Goal: Communication & Community: Answer question/provide support

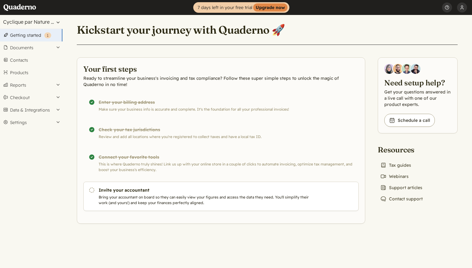
click at [48, 24] on button "Cyclique par Nature inc" at bounding box center [31, 22] width 62 height 14
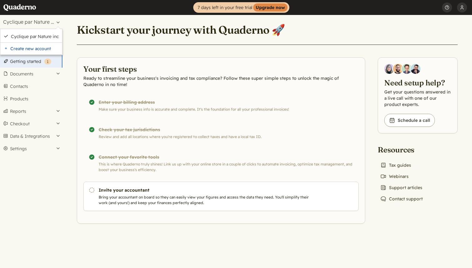
click at [95, 18] on div "Kickstart your journey with Quaderno 🚀 Your first steps Ready to streamline you…" at bounding box center [267, 119] width 396 height 209
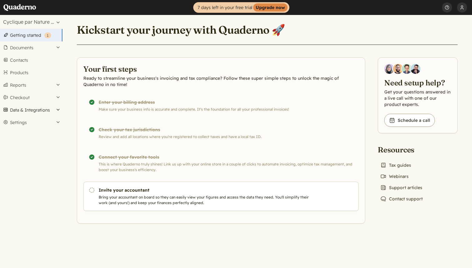
click at [27, 110] on button "Data & Integrations" at bounding box center [31, 110] width 62 height 12
click at [27, 120] on link "Integrations" at bounding box center [31, 120] width 62 height 9
click at [23, 98] on button "Checkout" at bounding box center [31, 97] width 62 height 12
click at [21, 138] on button "Settings" at bounding box center [31, 143] width 62 height 12
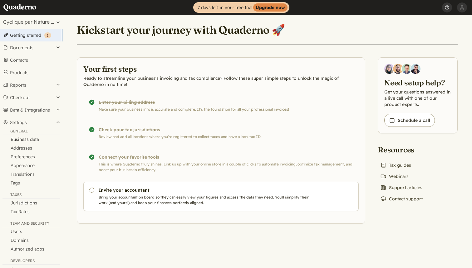
click at [30, 139] on link "Business data" at bounding box center [31, 139] width 62 height 9
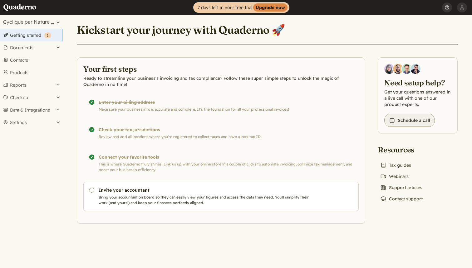
click at [410, 122] on link "Book icon Schedule a call" at bounding box center [409, 120] width 51 height 13
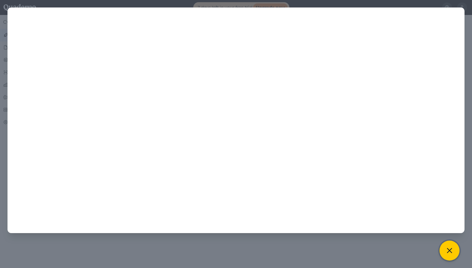
click at [447, 245] on button at bounding box center [450, 251] width 20 height 20
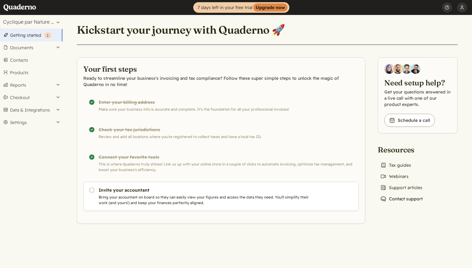
click at [403, 198] on link "Chat icon Contact support" at bounding box center [401, 199] width 47 height 9
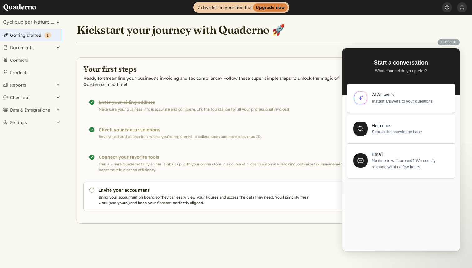
click at [394, 167] on span "No time to wait around? We usually respond within a few hours" at bounding box center [410, 164] width 76 height 12
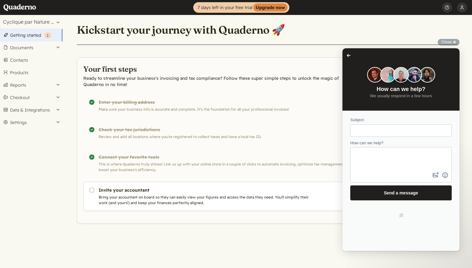
click at [390, 132] on input "Subject" at bounding box center [400, 130] width 91 height 11
type input "Connexion quaderno - stripe"
click at [383, 157] on textarea "How can we help?" at bounding box center [401, 159] width 100 height 23
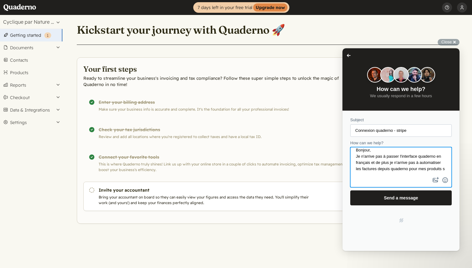
scroll to position [6, 0]
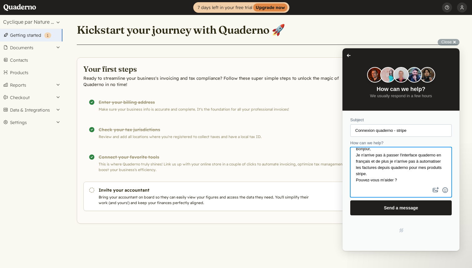
click at [390, 175] on textarea "Bonjour, Je n'arrive pas à passer l'interface quaderno en français et de plus j…" at bounding box center [401, 167] width 100 height 38
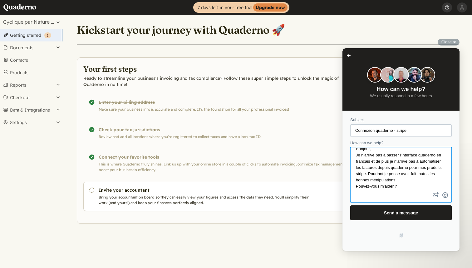
click at [405, 188] on textarea "Bonjour, Je n'arrive pas à passer l'interface quaderno en français et de plus j…" at bounding box center [401, 169] width 100 height 43
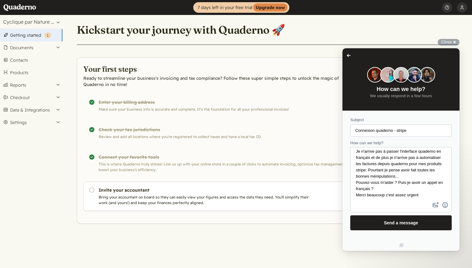
type textarea "Bonjour, Je n'arrive pas à passer l'interface quaderno en français et de plus j…"
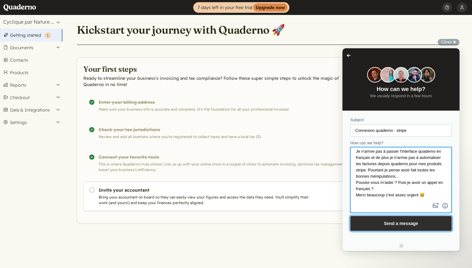
click at [403, 224] on span "Send a message" at bounding box center [401, 223] width 34 height 5
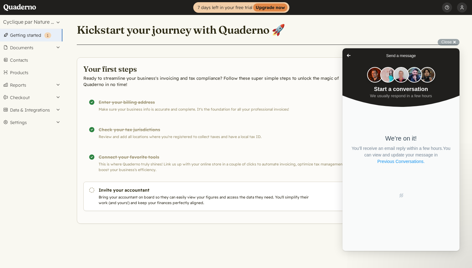
click at [415, 163] on link "Previous Conversations ." at bounding box center [401, 162] width 49 height 7
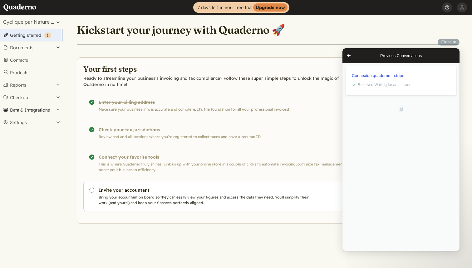
click at [24, 111] on button "Data & Integrations" at bounding box center [31, 110] width 62 height 12
click at [23, 121] on link "Integrations" at bounding box center [31, 120] width 62 height 9
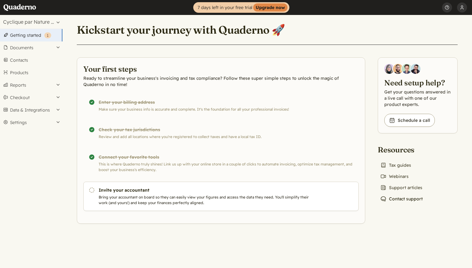
click at [397, 200] on link "Chat icon Contact support" at bounding box center [401, 199] width 47 height 9
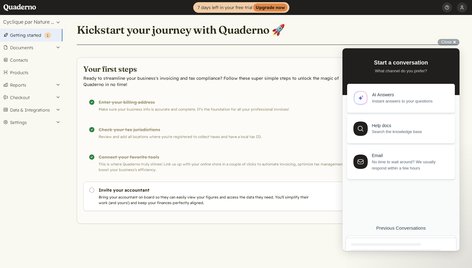
click at [395, 229] on div "Previous Conversations" at bounding box center [401, 229] width 111 height 6
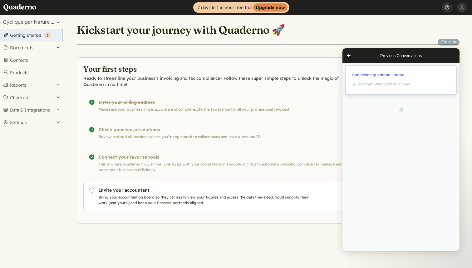
click at [388, 82] on div "Received . Waiting for an answer" at bounding box center [404, 84] width 92 height 6
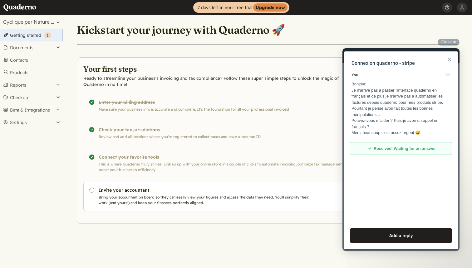
click at [452, 60] on button "Close" at bounding box center [450, 60] width 10 height 10
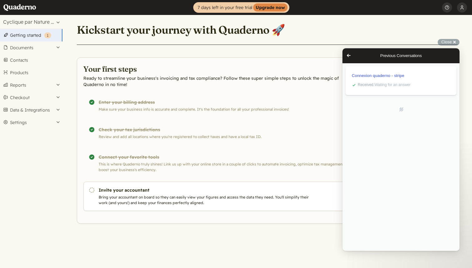
click at [348, 57] on span "Go back" at bounding box center [348, 55] width 7 height 7
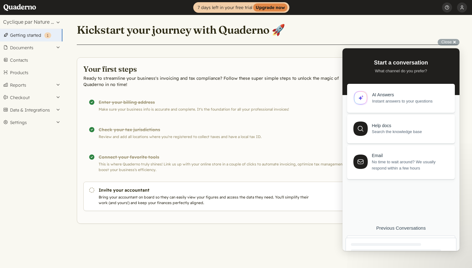
click at [387, 229] on div "Previous Conversations" at bounding box center [401, 229] width 111 height 6
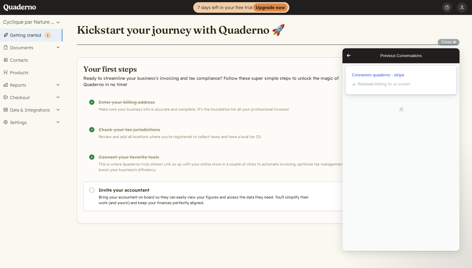
click at [392, 83] on span "Received . Waiting for an answer" at bounding box center [384, 84] width 53 height 4
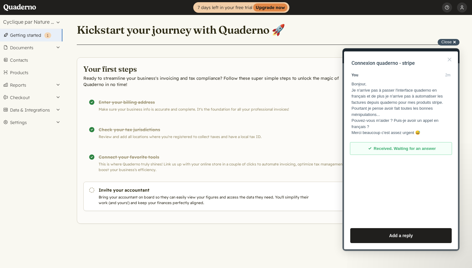
click at [451, 42] on span "Close" at bounding box center [446, 42] width 10 height 5
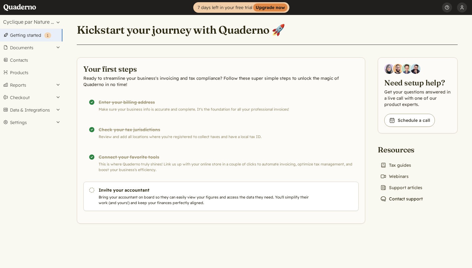
click at [407, 200] on link "Chat icon Contact support" at bounding box center [401, 199] width 47 height 9
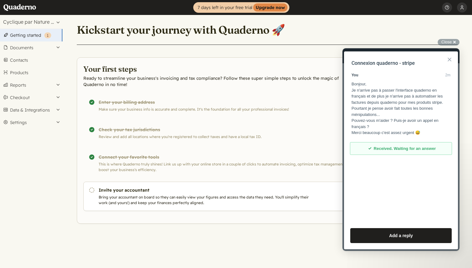
click at [450, 57] on button "Close" at bounding box center [450, 60] width 10 height 10
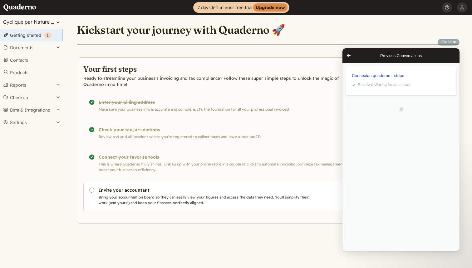
click at [30, 26] on button "Cyclique par Nature inc" at bounding box center [31, 22] width 62 height 14
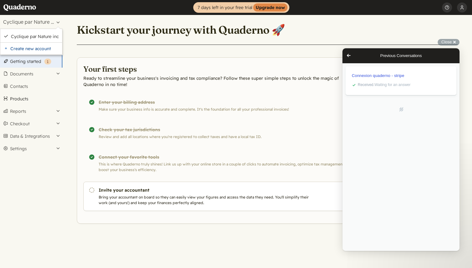
click at [40, 105] on link "Products" at bounding box center [31, 99] width 62 height 12
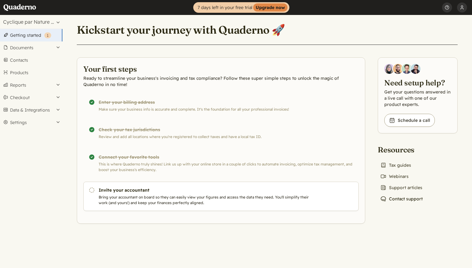
click at [399, 198] on link "Chat icon Contact support" at bounding box center [401, 199] width 47 height 9
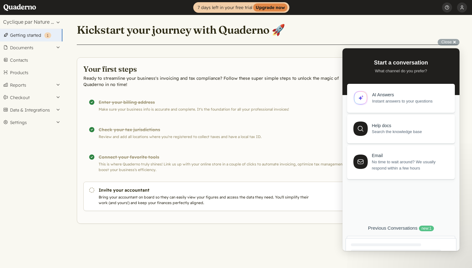
click at [399, 229] on div "Previous Conversations new : 1" at bounding box center [401, 229] width 111 height 6
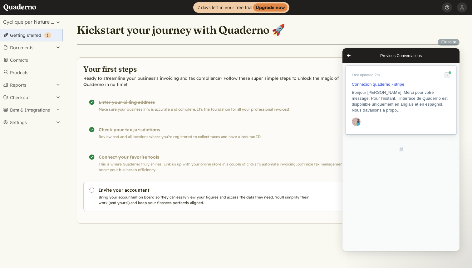
click at [392, 104] on span "Bonjour [PERSON_NAME], Merci pour votre message. Pour l’instant, l’interface de…" at bounding box center [400, 101] width 96 height 22
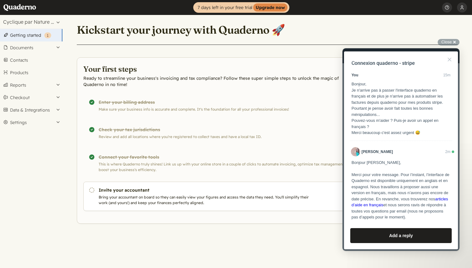
scroll to position [87, 0]
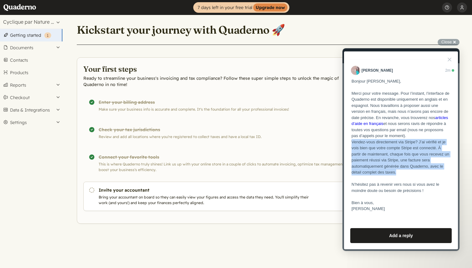
drag, startPoint x: 352, startPoint y: 142, endPoint x: 404, endPoint y: 172, distance: 60.1
click at [404, 172] on div "Bonjour [PERSON_NAME], Merci pour votre message. Pour l’instant, l’interface de…" at bounding box center [401, 145] width 99 height 134
copy div "Vendez-vous directement via Stripe? J’ai vérifié et je vois bien que votre comp…"
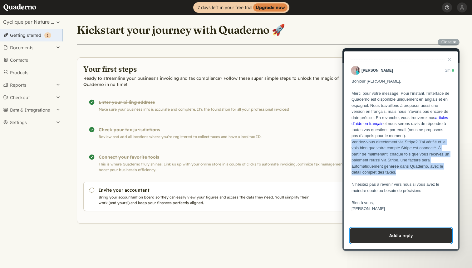
click at [393, 238] on button "Add a reply" at bounding box center [400, 236] width 101 height 15
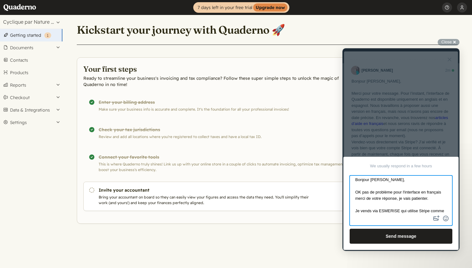
scroll to position [4, 0]
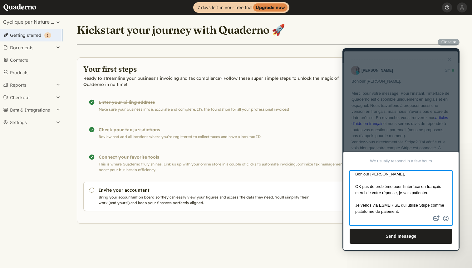
click at [387, 178] on textarea "Bonjour Elodie, OK pas de problème pour l'interface en français merci de votre …" at bounding box center [400, 192] width 101 height 43
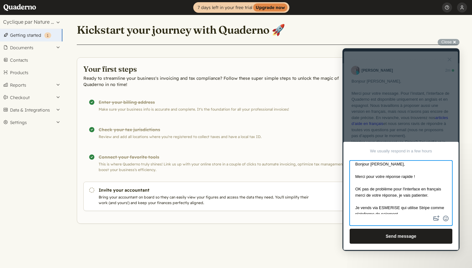
scroll to position [11, 0]
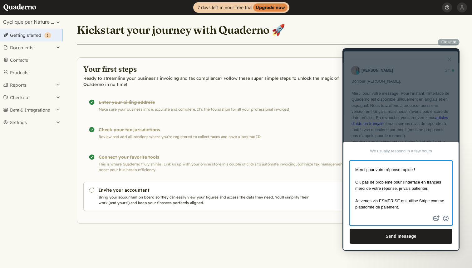
click at [433, 189] on textarea "Bonjour Elodie, Merci pour votre réponse rapide ! OK pas de problème pour l'int…" at bounding box center [400, 187] width 101 height 53
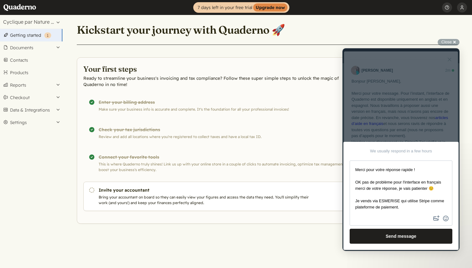
scroll to position [10, 0]
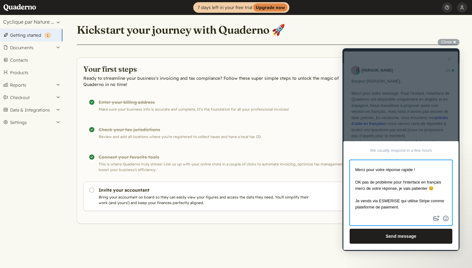
click at [410, 210] on textarea "Bonjour Elodie, Merci pour votre réponse rapide ! OK pas de problème pour l'int…" at bounding box center [400, 188] width 101 height 54
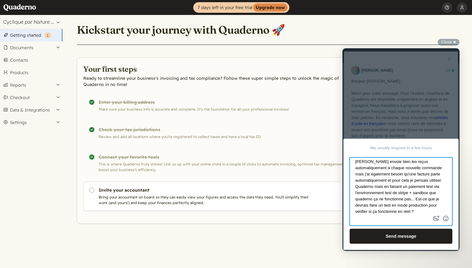
scroll to position [66, 0]
type textarea "Bonjour Elodie, Merci pour votre réponse rapide ! OK pas de problème pour l'int…"
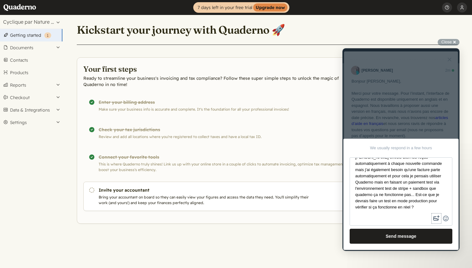
click at [434, 216] on button "image-plus" at bounding box center [436, 219] width 9 height 10
type input "C:\fakepath\Capture d’écran 2025-09-23 à 11.07.28.png"
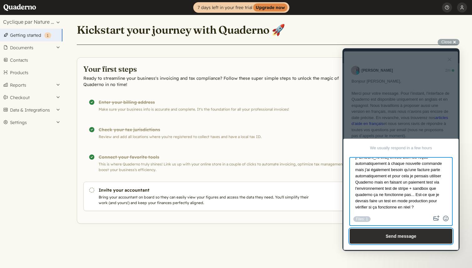
click at [401, 237] on button "Send message" at bounding box center [401, 236] width 103 height 15
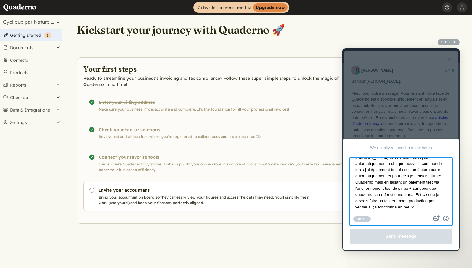
scroll to position [0, 0]
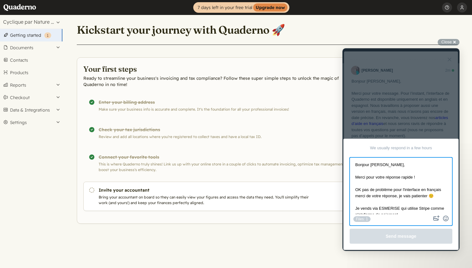
drag, startPoint x: 420, startPoint y: 206, endPoint x: 352, endPoint y: 133, distance: 99.6
click at [352, 158] on textarea "Bonjour Elodie, Merci pour votre réponse rapide ! OK pas de problème pour l'int…" at bounding box center [400, 186] width 101 height 56
click at [400, 201] on textarea "Bonjour Elodie, Merci pour votre réponse rapide ! OK pas de problème pour l'int…" at bounding box center [400, 186] width 101 height 56
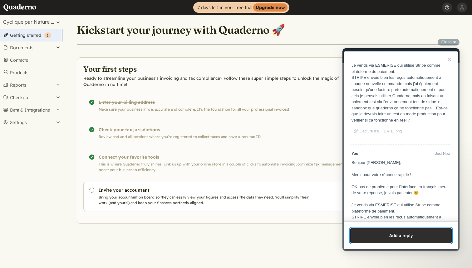
scroll to position [367, 0]
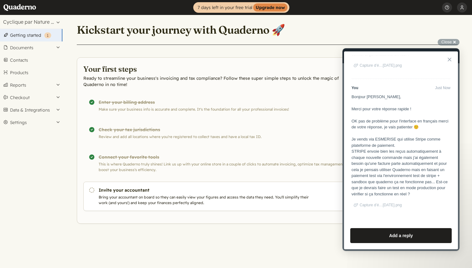
click at [451, 61] on button "Close" at bounding box center [450, 60] width 10 height 10
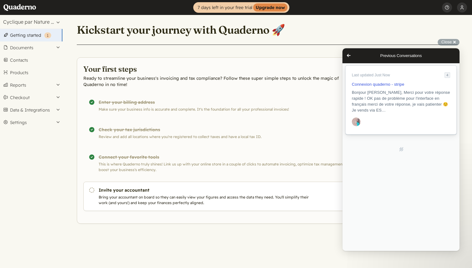
click at [395, 104] on span "Bonjour Elodie, Merci pour votre réponse rapide ! OK pas de problème pour l'int…" at bounding box center [401, 101] width 98 height 22
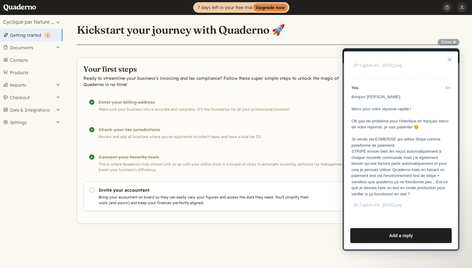
click at [450, 61] on button "Close" at bounding box center [450, 60] width 10 height 10
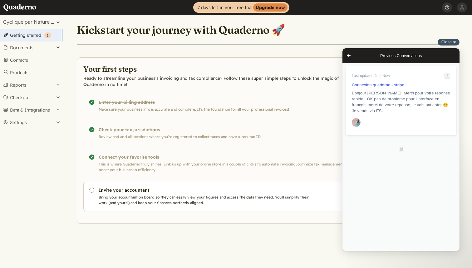
click at [457, 42] on div "Close cross-small" at bounding box center [449, 42] width 22 height 7
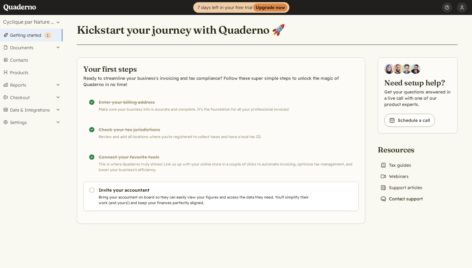
click at [404, 198] on link "Chat icon Contact support" at bounding box center [401, 199] width 47 height 9
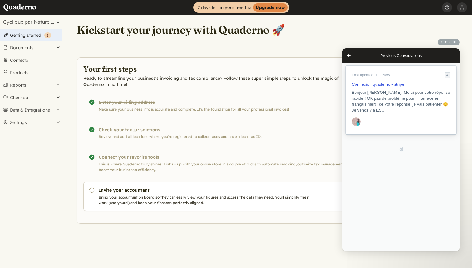
click at [381, 104] on span "Bonjour Elodie, Merci pour votre réponse rapide ! OK pas de problème pour l'int…" at bounding box center [401, 101] width 98 height 22
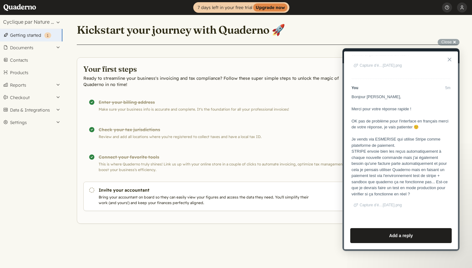
click at [451, 61] on button "Close" at bounding box center [450, 60] width 10 height 10
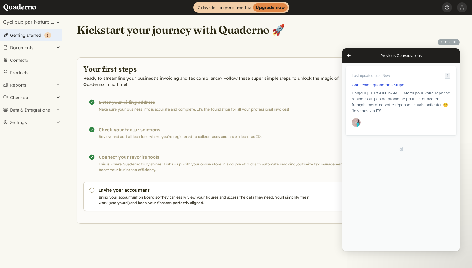
click at [351, 57] on span "Go back" at bounding box center [348, 55] width 7 height 7
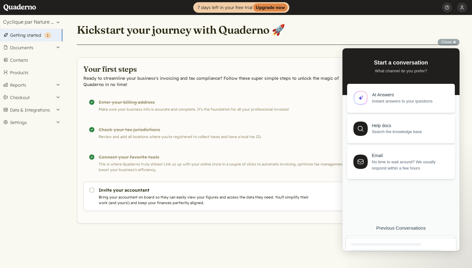
click at [391, 241] on div at bounding box center [401, 263] width 111 height 51
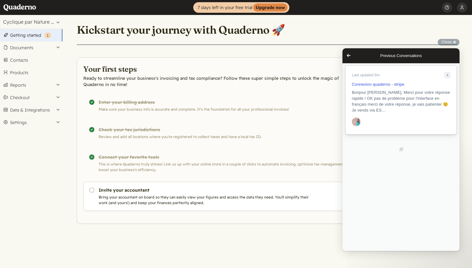
click at [387, 107] on span "Bonjour Elodie, Merci pour votre réponse rapide ! OK pas de problème pour l'int…" at bounding box center [401, 101] width 98 height 22
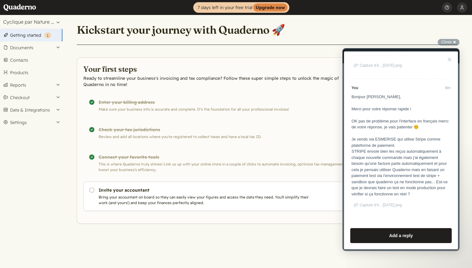
click at [379, 207] on span "Capture d’é…11.07.28.png" at bounding box center [381, 205] width 42 height 4
click at [451, 60] on button "Close" at bounding box center [450, 60] width 10 height 10
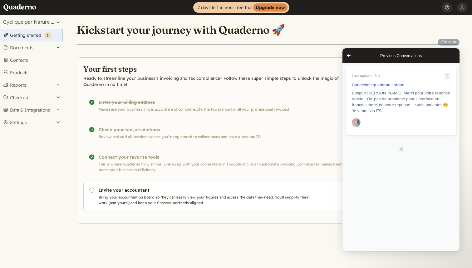
click at [347, 18] on div "Kickstart your journey with Quaderno 🚀 Your first steps Ready to streamline you…" at bounding box center [267, 119] width 396 height 209
click at [349, 56] on span "Go back" at bounding box center [348, 55] width 7 height 7
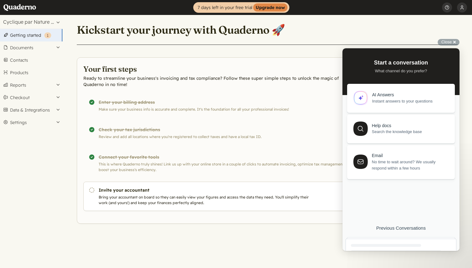
click at [342, 37] on header "Kickstart your journey with Quaderno 🚀" at bounding box center [267, 33] width 381 height 22
click at [387, 250] on div at bounding box center [396, 251] width 90 height 3
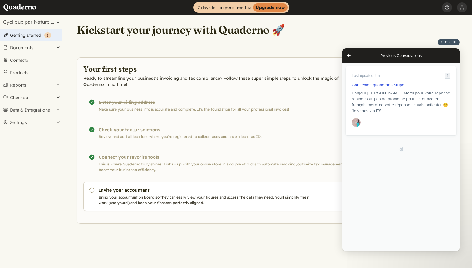
click at [448, 41] on span "Close" at bounding box center [446, 42] width 10 height 5
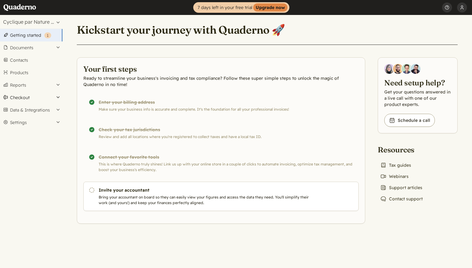
click at [27, 94] on button "Checkout" at bounding box center [31, 97] width 62 height 12
click at [24, 48] on button "Documents" at bounding box center [31, 48] width 62 height 12
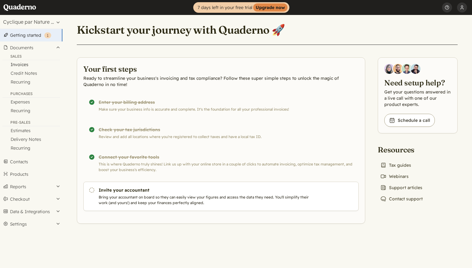
click at [21, 65] on link "Invoices" at bounding box center [31, 64] width 62 height 9
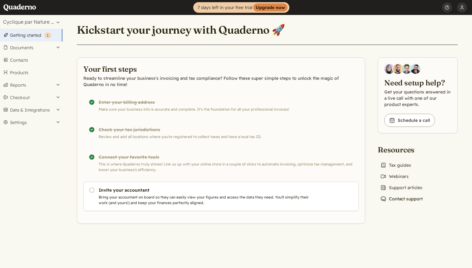
click at [404, 202] on link "Chat icon Contact support" at bounding box center [401, 199] width 47 height 9
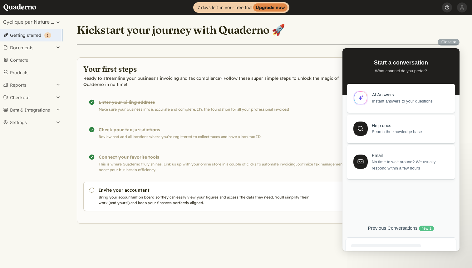
click at [409, 225] on div "Previous Conversations new : 1" at bounding box center [401, 226] width 108 height 26
click at [401, 231] on div "Previous Conversations new : 1" at bounding box center [401, 229] width 111 height 6
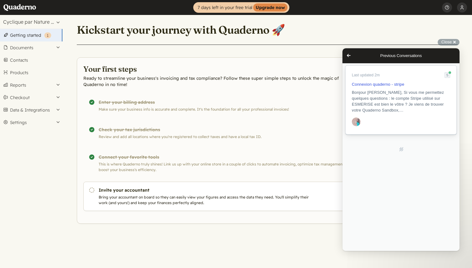
click at [399, 111] on span "Bonjour [PERSON_NAME], Si vous me permettez quelques questions : le compte Stri…" at bounding box center [401, 102] width 98 height 24
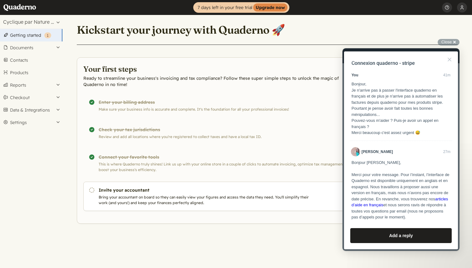
scroll to position [483, 0]
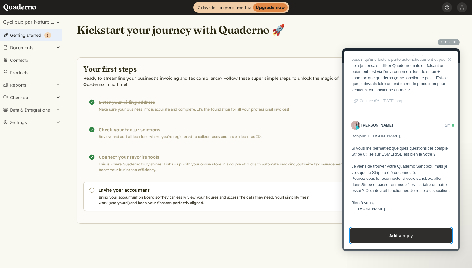
click at [393, 236] on button "Add a reply" at bounding box center [400, 236] width 101 height 15
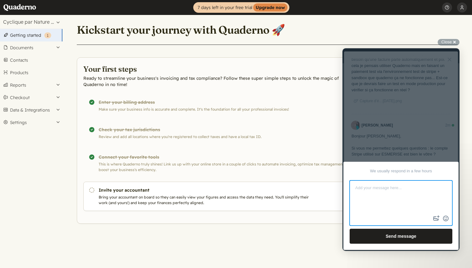
click at [409, 145] on div at bounding box center [400, 149] width 117 height 203
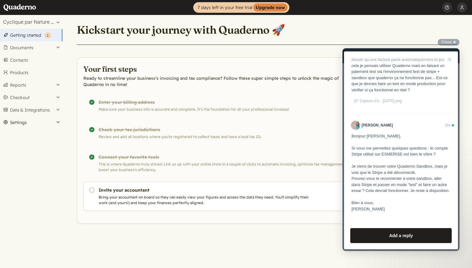
click at [30, 124] on button "Settings" at bounding box center [31, 122] width 62 height 12
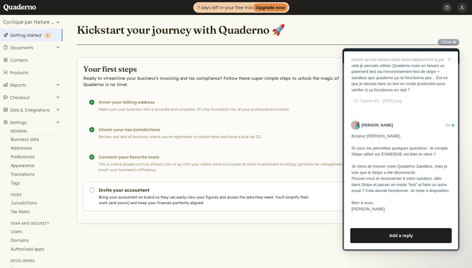
scroll to position [32, 0]
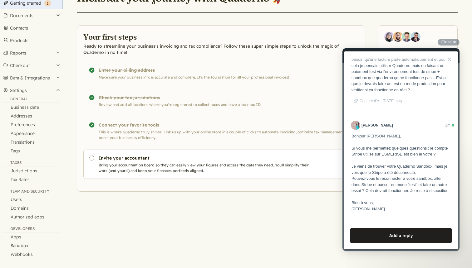
click at [27, 247] on link "Sandbox" at bounding box center [31, 246] width 62 height 9
click at [394, 239] on button "Add a reply" at bounding box center [400, 236] width 101 height 15
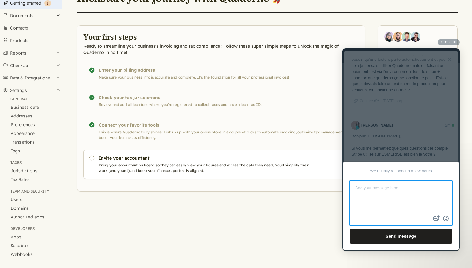
click at [424, 165] on div "We usually respond in a few hours image-plus emoji cross-large Send message" at bounding box center [400, 206] width 115 height 89
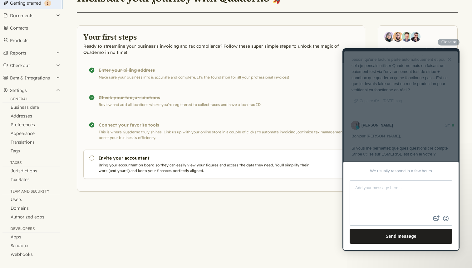
click at [399, 195] on textarea at bounding box center [400, 197] width 101 height 33
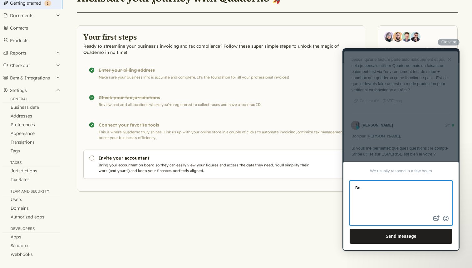
type textarea "B"
click at [398, 190] on textarea "Je ne comprends pas votre question..." at bounding box center [400, 197] width 101 height 33
click at [386, 195] on textarea "Je ne comprends pas totalement votre question..." at bounding box center [400, 197] width 101 height 33
paste textarea "https://esmerise.com/cycliqueparnature/register?p=8470"
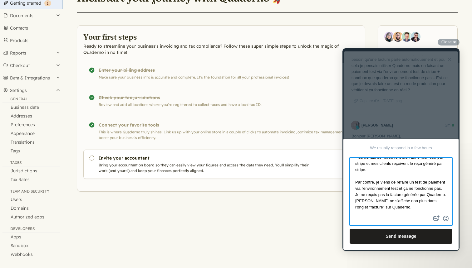
scroll to position [35, 0]
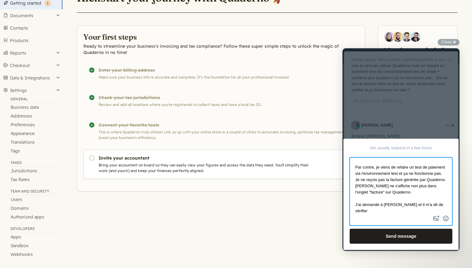
paste textarea "Dans Stripe (Dashboard → Développeurs → Webhooks) : Est-ce que tu vois bien un …"
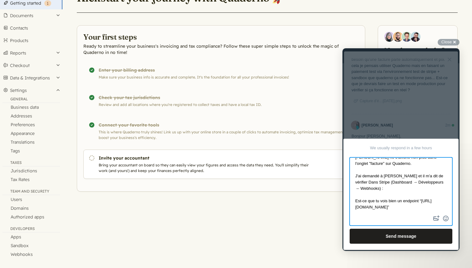
click at [357, 188] on textarea "Je ne comprends pas totalement votre question... suite à l'achat effectué sur h…" at bounding box center [400, 186] width 101 height 56
drag, startPoint x: 405, startPoint y: 206, endPoint x: 351, endPoint y: 204, distance: 54.0
click at [351, 204] on textarea "Je ne comprends pas totalement votre question... suite à l'achat effectué sur h…" at bounding box center [400, 186] width 101 height 56
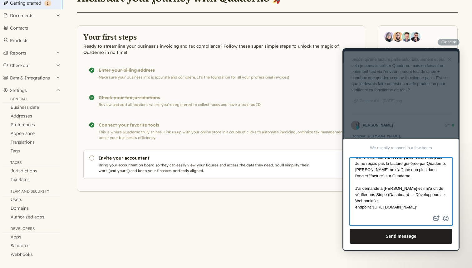
scroll to position [57, 0]
drag, startPoint x: 416, startPoint y: 202, endPoint x: 431, endPoint y: 201, distance: 15.0
click at [431, 201] on textarea "Je ne comprends pas totalement votre question... suite à l'achat effectué sur h…" at bounding box center [400, 186] width 101 height 56
drag, startPoint x: 389, startPoint y: 208, endPoint x: 427, endPoint y: 208, distance: 37.5
click at [427, 208] on textarea "Je ne comprends pas totalement votre question... suite à l'achat effectué sur h…" at bounding box center [400, 186] width 101 height 56
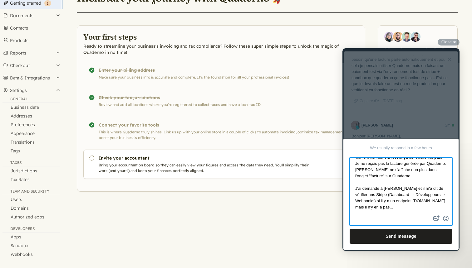
drag, startPoint x: 431, startPoint y: 209, endPoint x: 353, endPoint y: 190, distance: 80.6
click at [353, 190] on textarea "Je ne comprends pas totalement votre question... suite à l'achat effectué sur h…" at bounding box center [400, 186] width 101 height 56
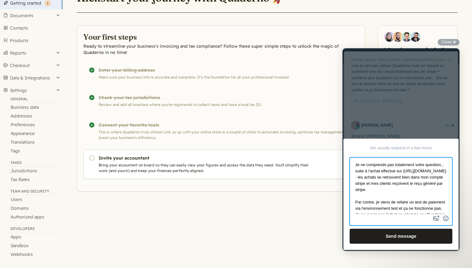
scroll to position [35, 0]
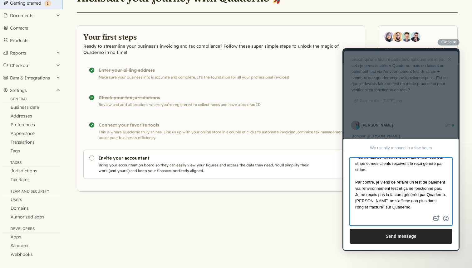
type textarea "Je ne comprends pas totalement votre question... suite à l'achat effectué sur h…"
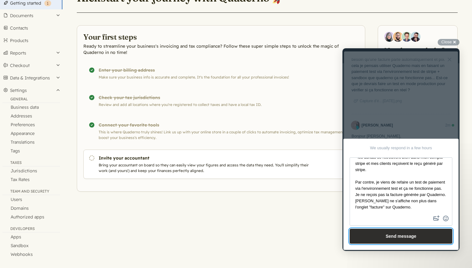
click at [418, 235] on button "Send message" at bounding box center [401, 236] width 103 height 15
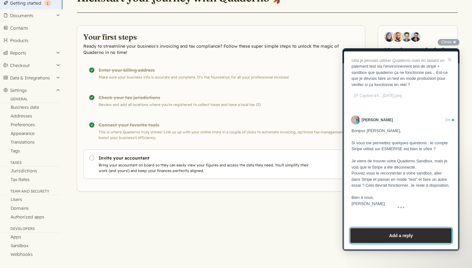
scroll to position [572, 0]
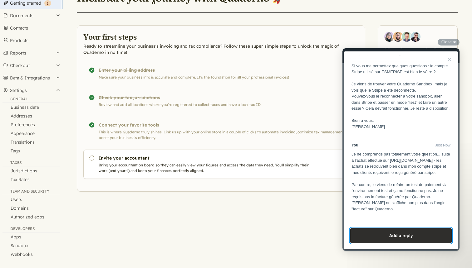
click at [388, 235] on button "Add a reply" at bounding box center [400, 236] width 101 height 15
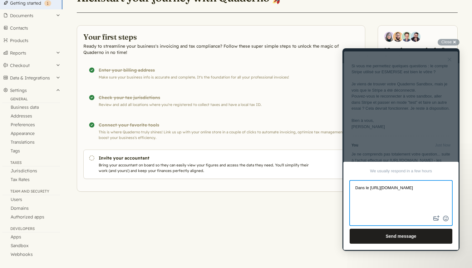
click at [370, 191] on textarea "Dans le https://sandbox-quadernoapp.com/stripe/webhook" at bounding box center [400, 197] width 101 height 33
paste textarea "Webhooks"
click at [370, 190] on textarea "Dans le Webhooks https://sandbox-quadernoapp.com/stripe/webhook" at bounding box center [400, 197] width 101 height 33
click at [402, 190] on textarea "Dans l'onglet Webhooks https://sandbox-quadernoapp.com/stripe/webhook" at bounding box center [400, 197] width 101 height 33
click at [391, 201] on textarea "Dans l'onglet Webhooks de stripe, il est bien affiché https://sandbox-quadernoa…" at bounding box center [400, 197] width 101 height 33
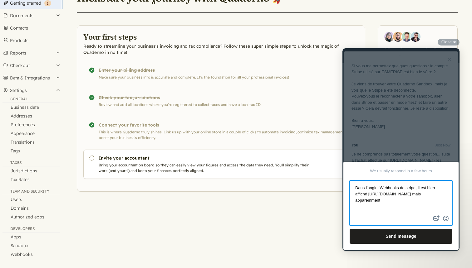
click at [419, 190] on textarea "Dans l'onglet Webhooks de stripe, il est bien affiché https://sandbox-quadernoa…" at bounding box center [400, 197] width 101 height 33
click at [393, 208] on textarea "Dans l'onglet Webhooks de stripe (en mode test), il est bien affiché https://sa…" at bounding box center [400, 197] width 101 height 33
type textarea "Dans l'onglet Webhooks de stripe (en mode test), il est bien affiché https://sa…"
click at [438, 217] on button "image-plus" at bounding box center [436, 219] width 9 height 10
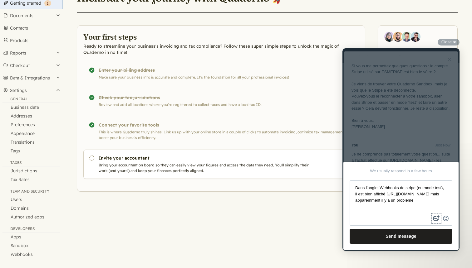
type input "C:\fakepath\Capture d’écran 2025-09-23 à 11.47.59.png"
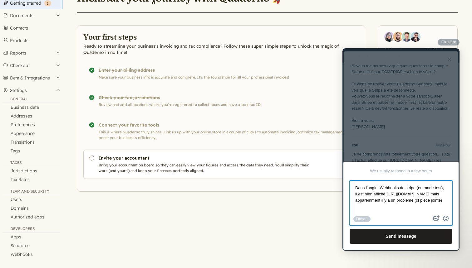
scroll to position [1, 0]
type textarea "Dans l'onglet Webhooks de stripe (en mode test), il est bien affiché [URL][DOMA…"
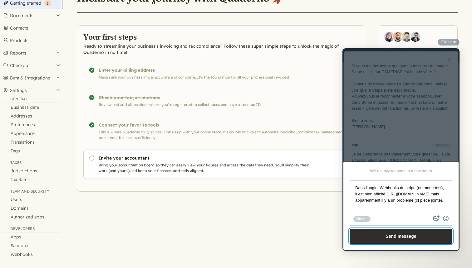
click at [413, 238] on button "Send message" at bounding box center [401, 236] width 103 height 15
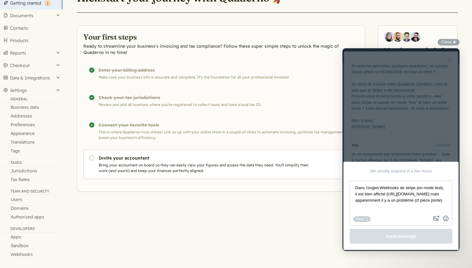
click at [420, 106] on div at bounding box center [400, 149] width 117 height 203
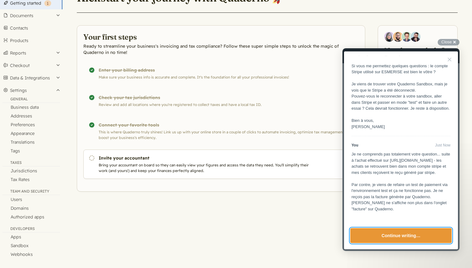
click at [394, 236] on button "Continue writing…" at bounding box center [400, 236] width 101 height 15
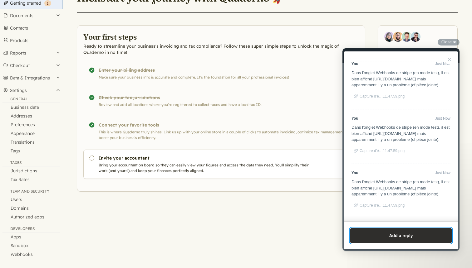
scroll to position [753, 0]
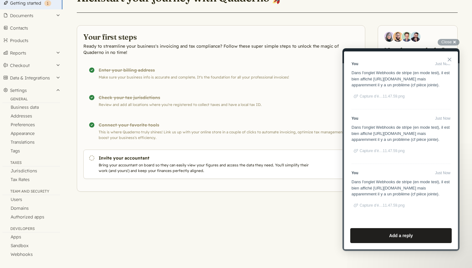
click at [449, 60] on button "Close" at bounding box center [450, 60] width 10 height 10
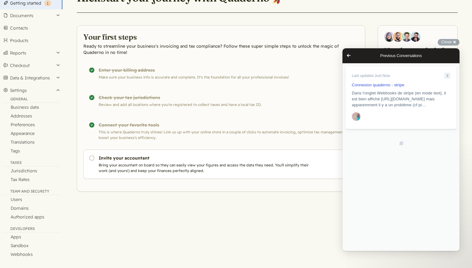
scroll to position [0, 0]
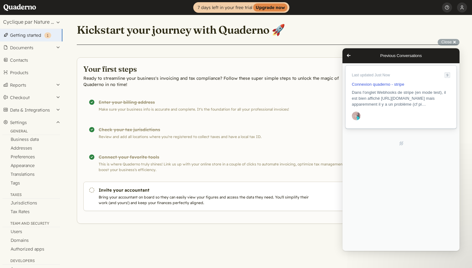
click at [391, 102] on span "Dans l'onglet Webhooks de stripe (en mode test), il est bien affiché https://sa…" at bounding box center [399, 98] width 94 height 17
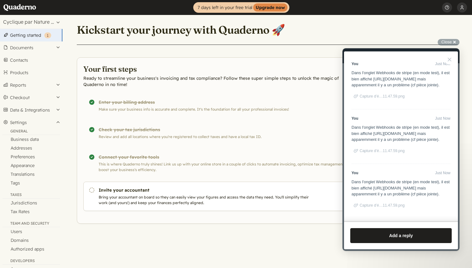
scroll to position [753, 0]
click at [450, 41] on span "Close" at bounding box center [446, 42] width 10 height 5
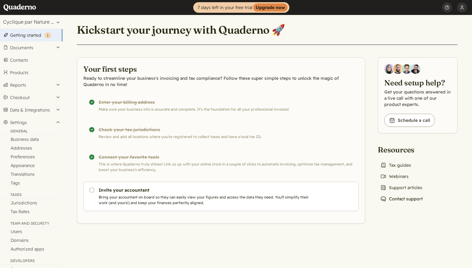
click at [405, 200] on link "Chat icon Contact support" at bounding box center [401, 199] width 47 height 9
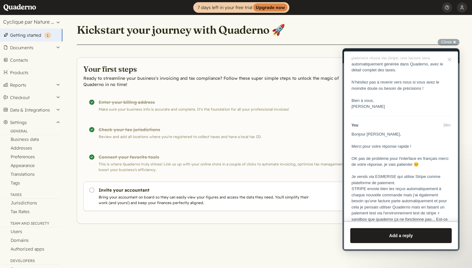
scroll to position [0, 0]
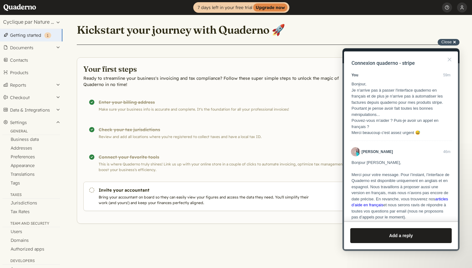
click at [449, 45] on div "Close cross-small" at bounding box center [449, 42] width 22 height 7
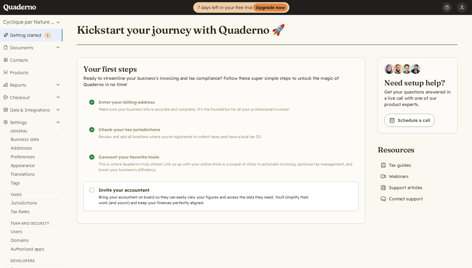
click at [289, 233] on main "Kickstart your journey with Quaderno 🚀 Your first steps Ready to streamline you…" at bounding box center [267, 158] width 410 height 286
click at [401, 201] on link "Chat icon Contact support" at bounding box center [401, 199] width 47 height 9
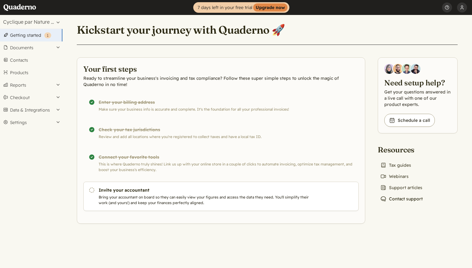
click at [403, 203] on link "Chat icon Contact support" at bounding box center [401, 199] width 47 height 9
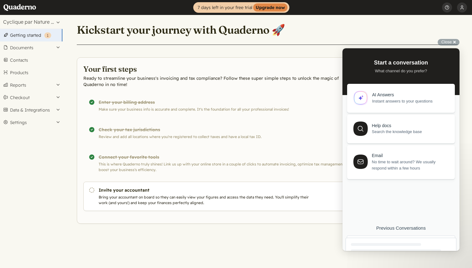
click at [393, 240] on div at bounding box center [401, 263] width 111 height 51
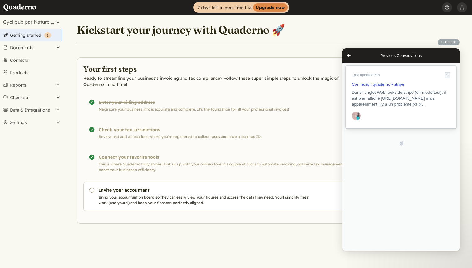
click at [412, 114] on link "Last updated 6m 9 Connexion quaderno - stripe Dans l'onglet Webhooks de stripe …" at bounding box center [401, 97] width 111 height 63
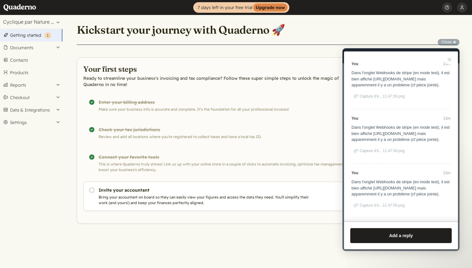
scroll to position [753, 0]
click at [450, 61] on button "Close" at bounding box center [450, 60] width 10 height 10
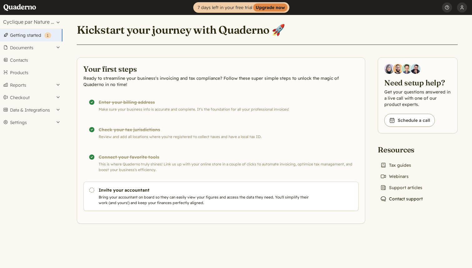
click at [399, 197] on link "Chat icon Contact support" at bounding box center [401, 199] width 47 height 9
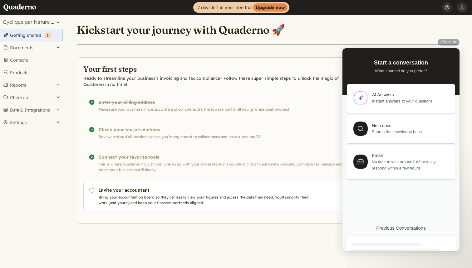
click at [390, 229] on div "Previous Conversations" at bounding box center [401, 229] width 111 height 6
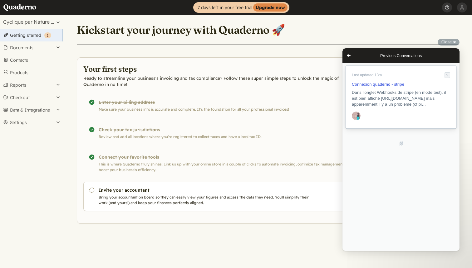
click at [382, 122] on div "Previous Conversations" at bounding box center [401, 117] width 98 height 12
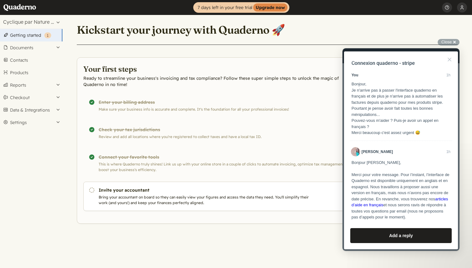
scroll to position [753, 0]
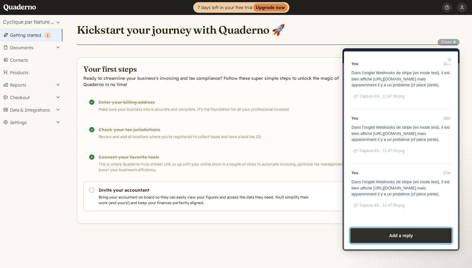
click at [380, 235] on button "Add a reply" at bounding box center [400, 236] width 101 height 15
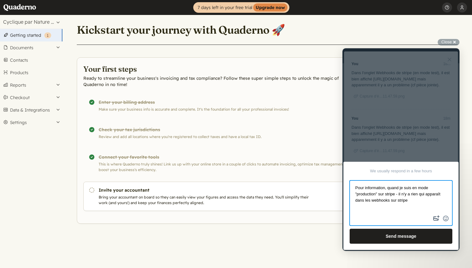
type textarea "Pour information, quand je suis en mode "production" sur stripe - il n'y a rien…"
click at [435, 221] on button "image-plus" at bounding box center [436, 219] width 9 height 10
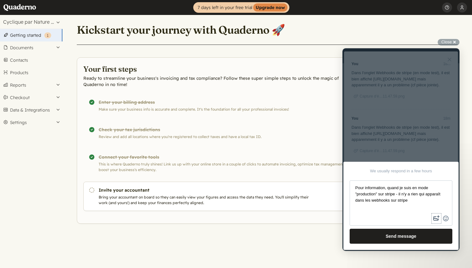
type input "C:\fakepath\Capture d’écran [DATE] 12.07.39.png"
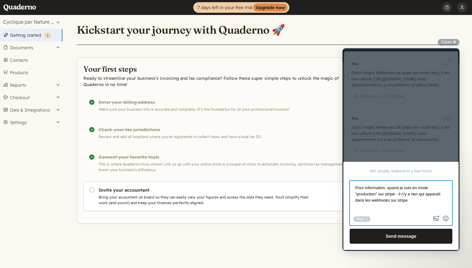
click at [401, 202] on textarea "Pour information, quand je suis en mode "production" sur stripe - il n'y a rien…" at bounding box center [400, 197] width 101 height 33
click at [421, 200] on textarea "Pour information, quand je suis en mode "production" sur stripe - il n'y a rien…" at bounding box center [400, 197] width 101 height 33
click at [395, 209] on textarea "Pour information, quand je suis en mode "production" sur stripe - il n'y a rien…" at bounding box center [400, 197] width 101 height 33
click at [435, 207] on textarea "Pour information, quand je suis en mode "production" sur stripe - il n'y a rien…" at bounding box center [400, 197] width 101 height 33
type textarea "Pour information, quand je suis en mode "production" sur stripe - il n'y a rien…"
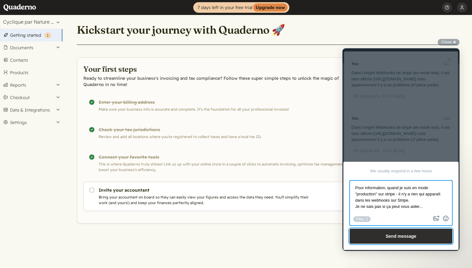
click at [412, 236] on button "Send message" at bounding box center [401, 236] width 103 height 15
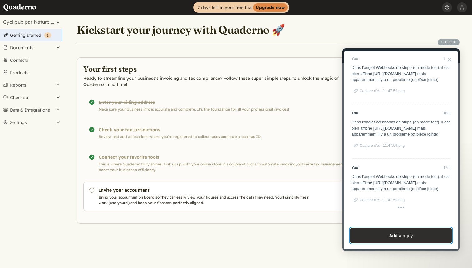
scroll to position [814, 0]
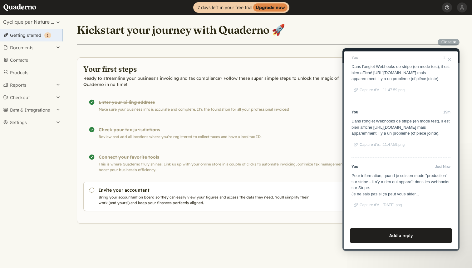
click at [378, 204] on span "Capture d’é…12.07.39.png" at bounding box center [381, 205] width 42 height 4
click at [449, 42] on span "Close" at bounding box center [446, 42] width 10 height 5
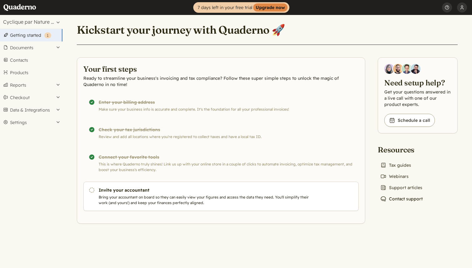
click at [401, 200] on link "Chat icon Contact support" at bounding box center [401, 199] width 47 height 9
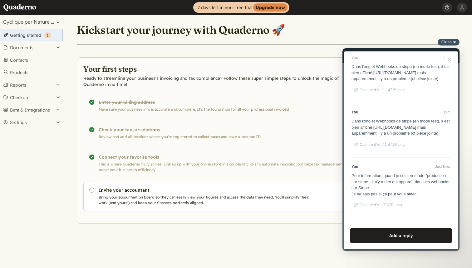
click at [454, 41] on div "Close cross-small" at bounding box center [449, 42] width 22 height 7
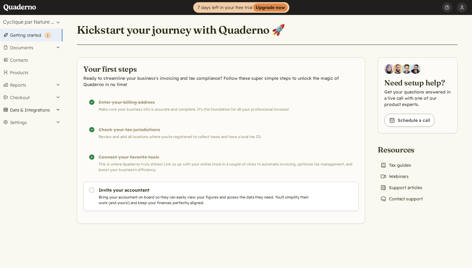
click at [28, 110] on button "Data & Integrations" at bounding box center [31, 110] width 62 height 12
click at [28, 121] on link "Integrations" at bounding box center [31, 120] width 62 height 9
click at [401, 198] on link "Chat icon Contact support" at bounding box center [401, 199] width 47 height 9
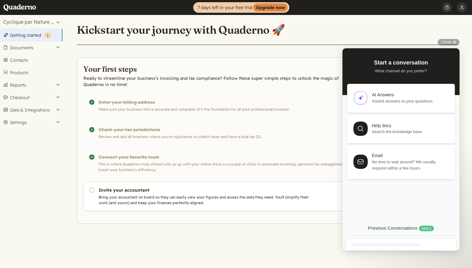
click at [394, 244] on div at bounding box center [401, 264] width 111 height 51
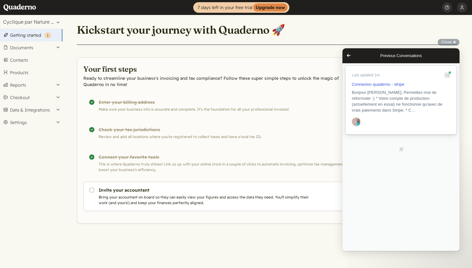
click at [382, 92] on span "Bonjour [PERSON_NAME], Permettez-moi de reformuler :) * Votre compte de product…" at bounding box center [397, 101] width 91 height 22
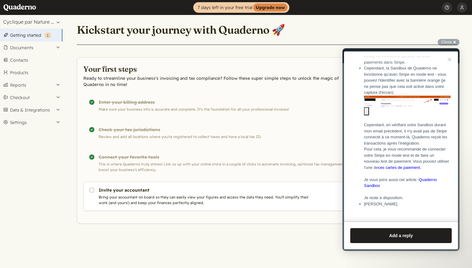
scroll to position [1037, 0]
click at [437, 180] on link "Quaderno Sandbox" at bounding box center [400, 183] width 73 height 11
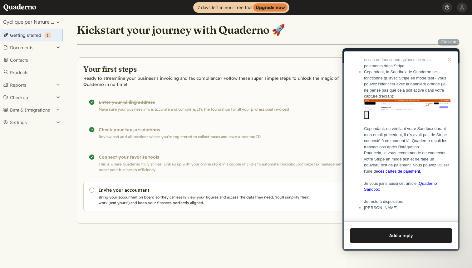
scroll to position [984, 0]
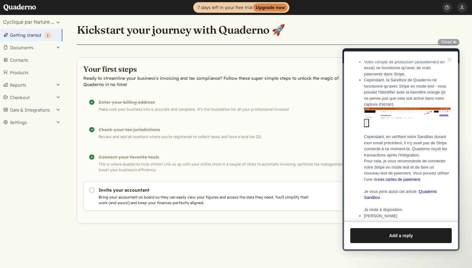
click at [404, 120] on img "Image preview. Open larger image in dialog window." at bounding box center [407, 114] width 86 height 12
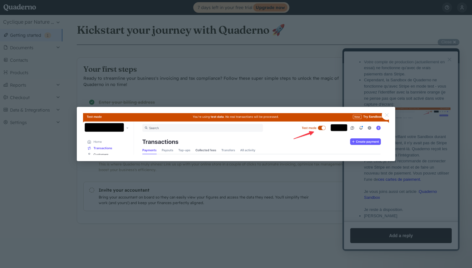
scroll to position [0, 0]
click at [387, 116] on button "Close" at bounding box center [387, 115] width 10 height 10
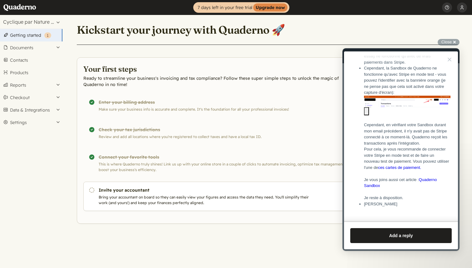
scroll to position [1037, 0]
click at [385, 105] on img "Image preview. Open larger image in dialog window." at bounding box center [407, 102] width 86 height 12
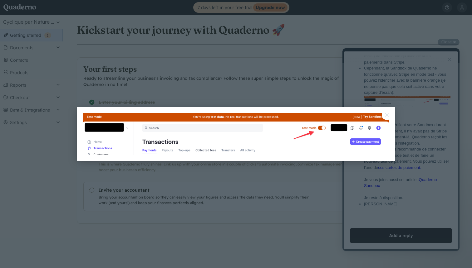
scroll to position [0, 0]
click at [254, 87] on div at bounding box center [236, 134] width 472 height 268
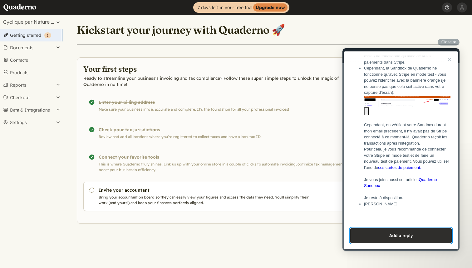
click at [385, 234] on button "Add a reply" at bounding box center [400, 236] width 101 height 15
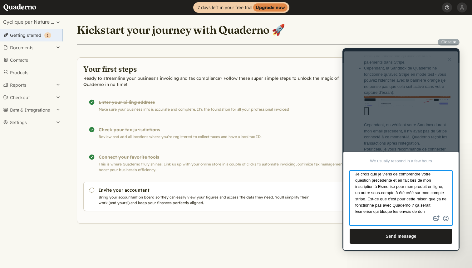
scroll to position [5, 0]
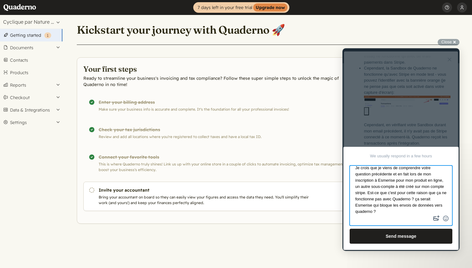
type textarea "Je crois que je viens de comprendre votre question précédente et en fait lors d…"
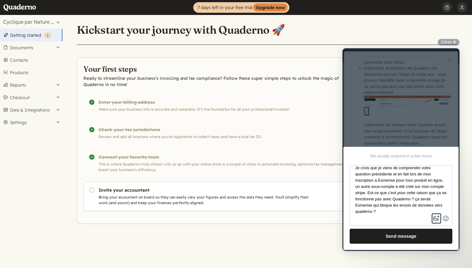
click at [437, 219] on button "image-plus" at bounding box center [436, 219] width 9 height 10
type input "C:\fakepath\Capture d’écran 2025-09-23 à 12.14.21.png"
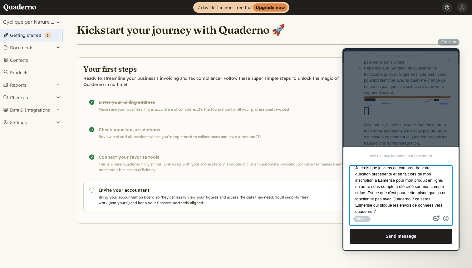
click at [408, 182] on textarea "Je crois que je viens de comprendre votre question précédente et en fait lors d…" at bounding box center [400, 190] width 101 height 48
click at [384, 189] on textarea "Je crois que je viens de comprendre votre question précédente et en fait lors d…" at bounding box center [400, 190] width 101 height 48
click at [413, 213] on textarea "Je crois que je viens de comprendre votre question précédente et en fait lors d…" at bounding box center [400, 190] width 101 height 48
click at [385, 213] on textarea "Je crois que je viens de comprendre votre question précédente et en fait lors d…" at bounding box center [400, 190] width 101 height 48
type textarea "Je crois que je viens de comprendre votre question précédente et en fait lors d…"
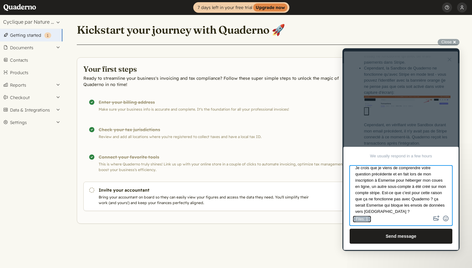
click at [367, 219] on div "Files: 1" at bounding box center [361, 220] width 17 height 6
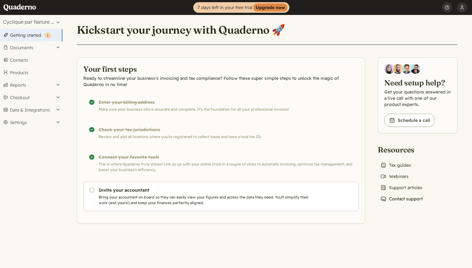
click at [398, 197] on link "Chat icon Contact support" at bounding box center [401, 199] width 47 height 9
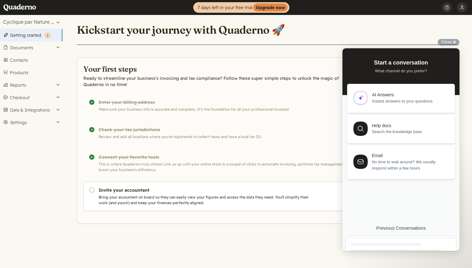
click at [387, 237] on div at bounding box center [401, 261] width 108 height 51
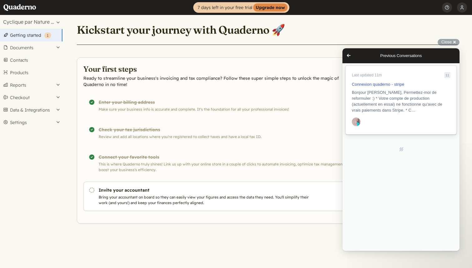
click at [367, 93] on span "Bonjour [PERSON_NAME], Permettez-moi de reformuler :) * Votre compte de product…" at bounding box center [397, 101] width 91 height 22
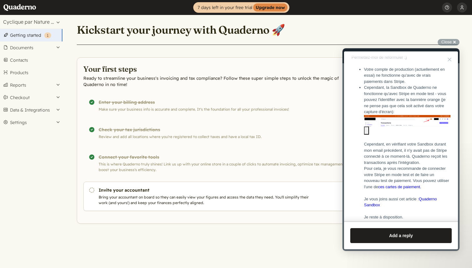
scroll to position [1037, 0]
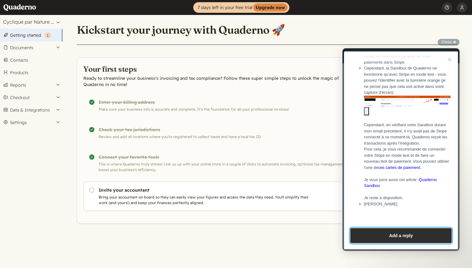
click at [392, 235] on button "Add a reply" at bounding box center [400, 236] width 101 height 15
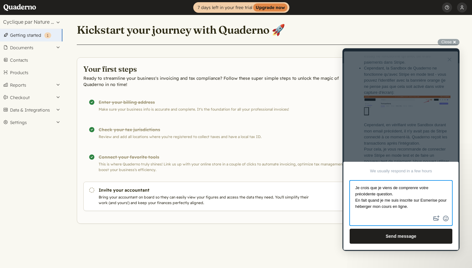
click at [435, 208] on textarea "Je crois que je viens de comprenre votre précédente question. En fait quand je …" at bounding box center [400, 197] width 101 height 33
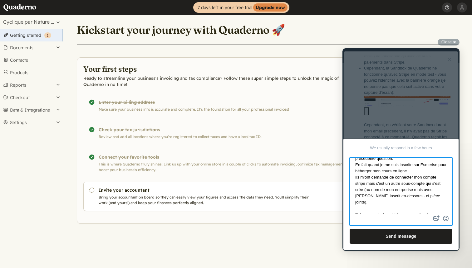
scroll to position [0, 0]
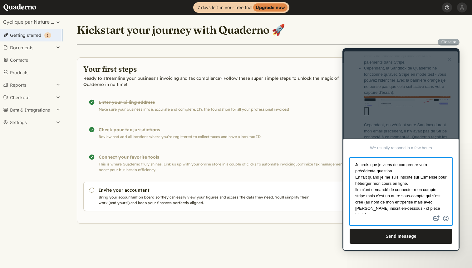
click at [417, 166] on textarea "Je crois que je viens de comprenre votre précédente question. En fait quand je …" at bounding box center [400, 186] width 101 height 56
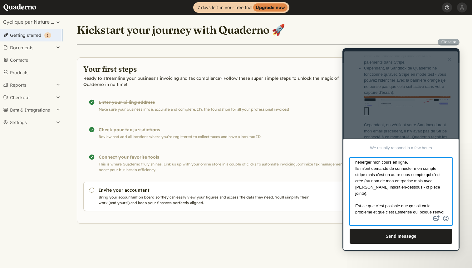
scroll to position [22, 0]
click at [358, 176] on textarea "Je crois que je viens de comprendre votre précédente question. En fait quand je…" at bounding box center [400, 186] width 101 height 56
click at [414, 182] on textarea "Je crois que je viens de comprendre votre précédente question. En fait quand je…" at bounding box center [400, 186] width 101 height 56
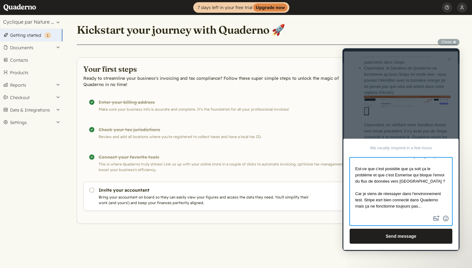
scroll to position [53, 0]
click at [395, 170] on textarea "Je crois que je viens de comprendre votre précédente question. En fait quand je…" at bounding box center [400, 186] width 101 height 56
type textarea "Je crois que je viens de comprendre votre précédente question. En fait quand je…"
click at [435, 216] on button "image-plus" at bounding box center [436, 219] width 9 height 10
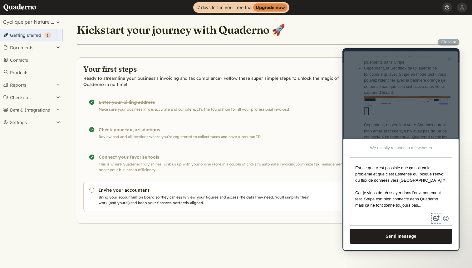
click at [434, 219] on button "image-plus" at bounding box center [436, 219] width 9 height 10
type input "C:\fakepath\Capture d’écran 2025-09-23 à 12.27.54.png"
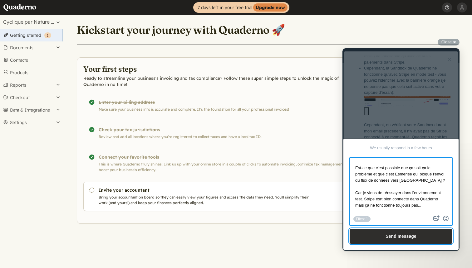
click at [392, 236] on button "Send message" at bounding box center [401, 236] width 103 height 15
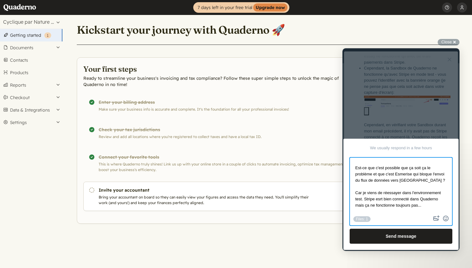
scroll to position [0, 0]
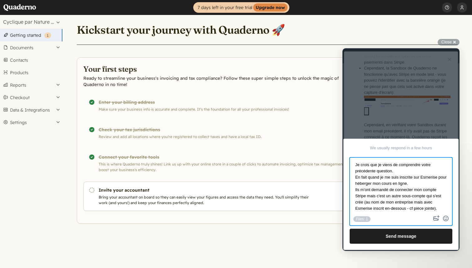
drag, startPoint x: 433, startPoint y: 208, endPoint x: 380, endPoint y: 142, distance: 84.9
click at [380, 158] on textarea "Je crois que je viens de comprendre votre précédente question. En fait quand je…" at bounding box center [400, 186] width 101 height 56
click at [383, 176] on textarea "Je crois que je viens de comprendre votre précédente question. En fait quand je…" at bounding box center [400, 186] width 101 height 56
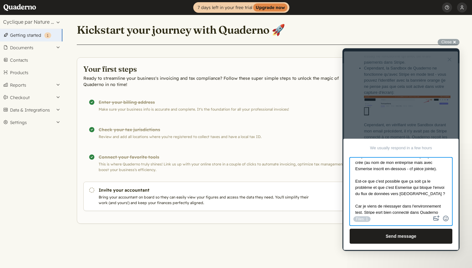
scroll to position [76, 0]
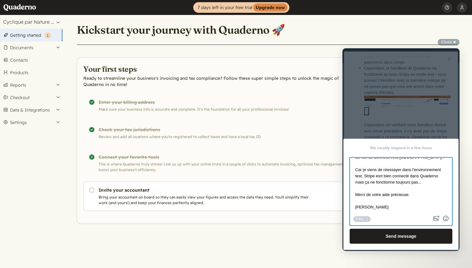
click at [400, 133] on div at bounding box center [400, 149] width 117 height 203
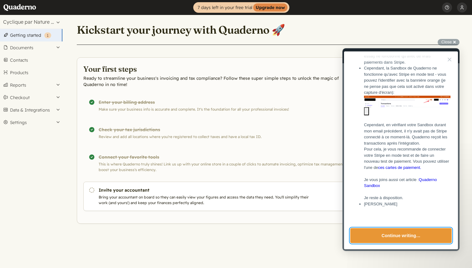
click at [410, 238] on button "Continue writing…" at bounding box center [400, 236] width 101 height 15
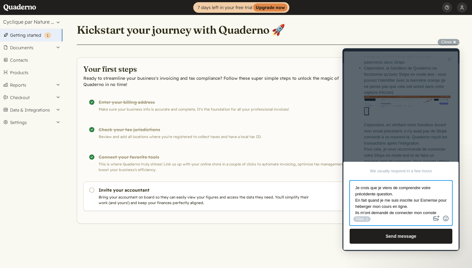
scroll to position [95, 0]
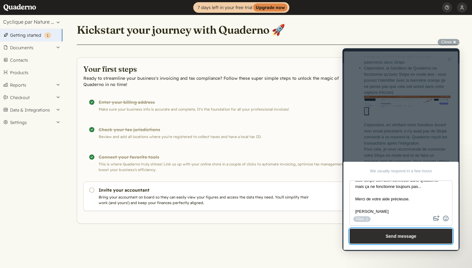
click at [410, 238] on button "Send message" at bounding box center [401, 236] width 103 height 15
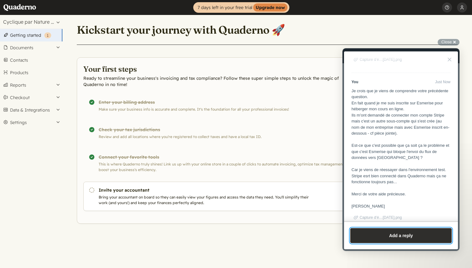
scroll to position [1103, 0]
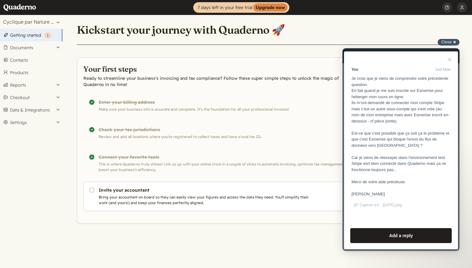
click at [451, 43] on span "Close" at bounding box center [446, 42] width 10 height 5
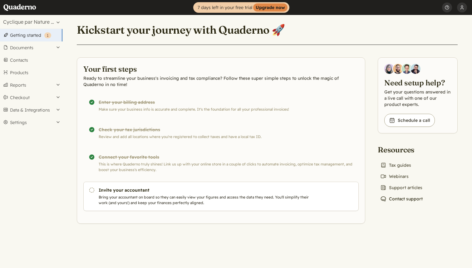
click at [407, 202] on link "Chat icon Contact support" at bounding box center [401, 199] width 47 height 9
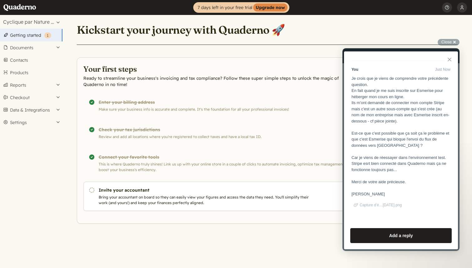
click at [448, 58] on button "Close" at bounding box center [450, 60] width 10 height 10
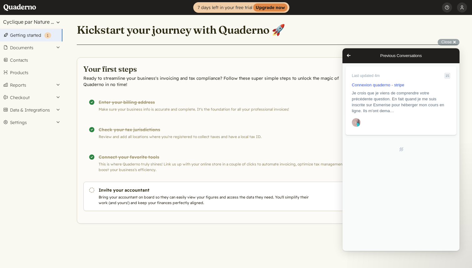
click at [375, 97] on span "Je crois que je viens de comprendre votre précédente question. En fait quand je…" at bounding box center [398, 102] width 92 height 22
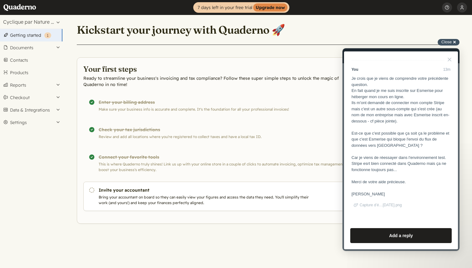
click at [456, 40] on div "Close cross-small" at bounding box center [449, 42] width 22 height 7
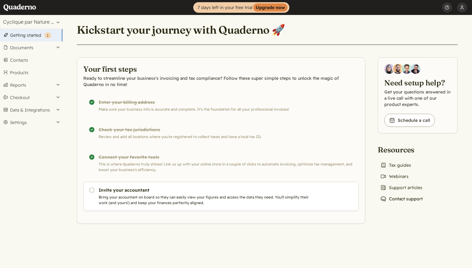
click at [401, 198] on link "Chat icon Contact support" at bounding box center [401, 199] width 47 height 9
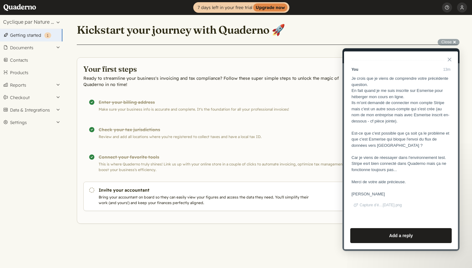
click at [449, 59] on button "Close" at bounding box center [450, 60] width 10 height 10
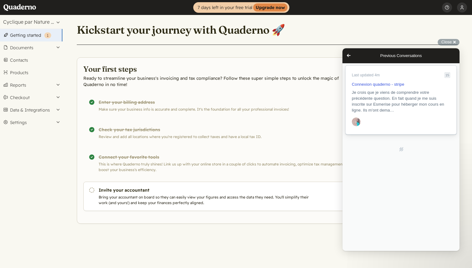
click at [398, 103] on span "Je crois que je viens de comprendre votre précédente question. En fait quand je…" at bounding box center [398, 101] width 92 height 22
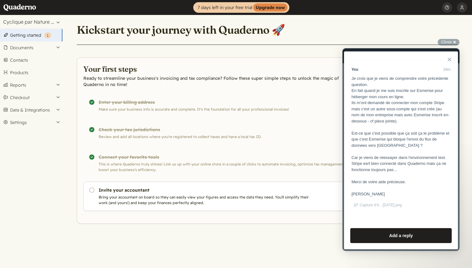
click at [452, 57] on button "Close" at bounding box center [450, 60] width 10 height 10
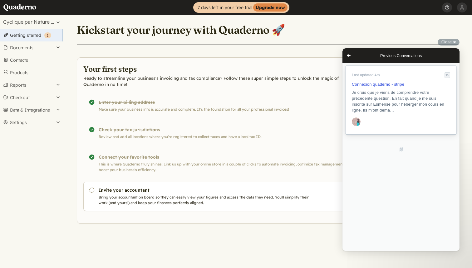
click at [410, 101] on span "Je crois que je viens de comprendre votre précédente question. En fait quand je…" at bounding box center [401, 102] width 98 height 24
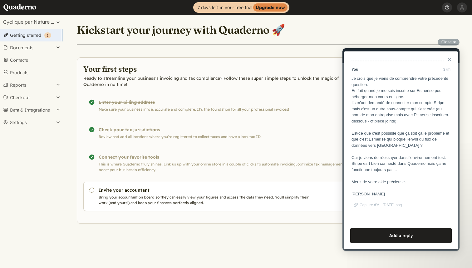
click at [451, 60] on button "Close" at bounding box center [450, 60] width 10 height 10
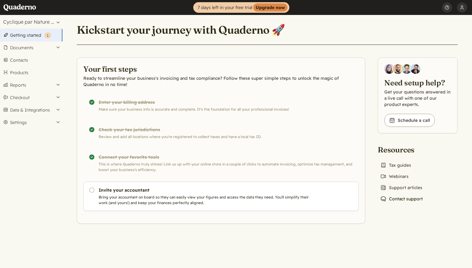
click at [418, 200] on link "Chat icon Contact support" at bounding box center [401, 199] width 47 height 9
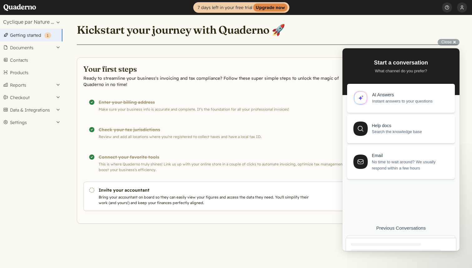
click at [403, 245] on div at bounding box center [386, 245] width 70 height 3
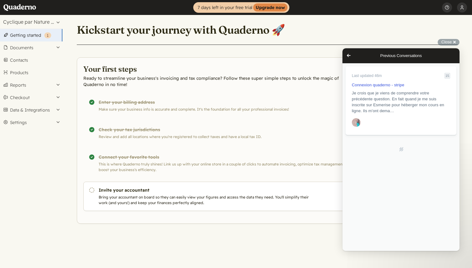
click at [351, 56] on span "Go back" at bounding box center [348, 55] width 7 height 7
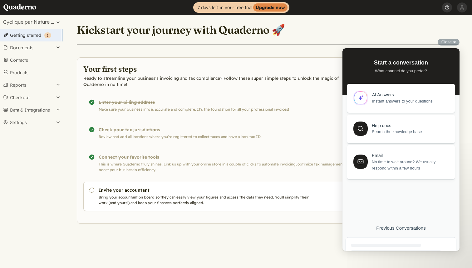
click at [377, 37] on header "Kickstart your journey with Quaderno 🚀" at bounding box center [267, 33] width 381 height 22
click at [26, 108] on button "Data & Integrations" at bounding box center [31, 110] width 62 height 12
click at [26, 121] on link "Integrations" at bounding box center [31, 120] width 62 height 9
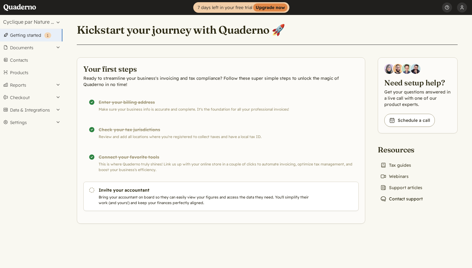
click at [409, 200] on link "Chat icon Contact support" at bounding box center [401, 199] width 47 height 9
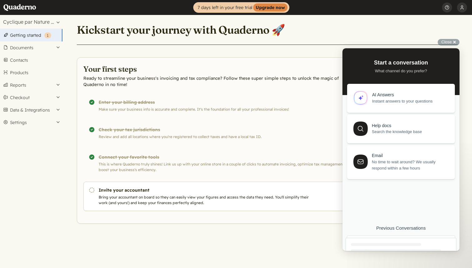
click at [408, 246] on div at bounding box center [401, 258] width 100 height 28
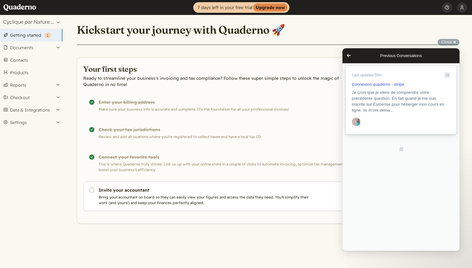
click at [402, 88] on link "Last updated 50m 15 Connexion quaderno - stripe Je crois que je viens de compre…" at bounding box center [401, 100] width 111 height 69
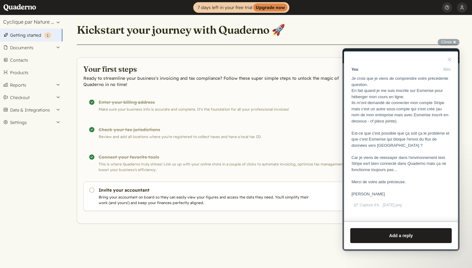
scroll to position [1103, 0]
click at [448, 57] on button "Close" at bounding box center [450, 60] width 10 height 10
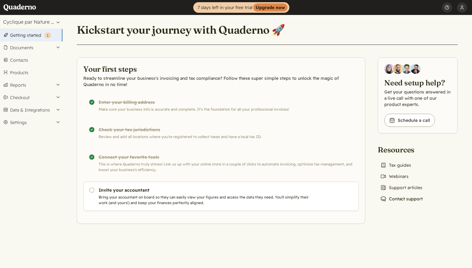
click at [398, 200] on link "Chat icon Contact support" at bounding box center [401, 199] width 47 height 9
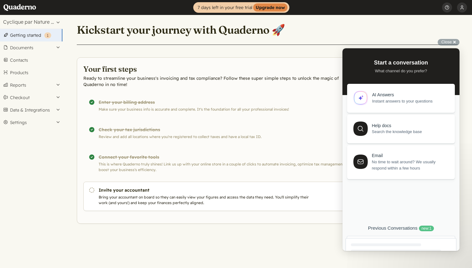
click at [402, 232] on div "Previous Conversations new : 1" at bounding box center [401, 229] width 111 height 6
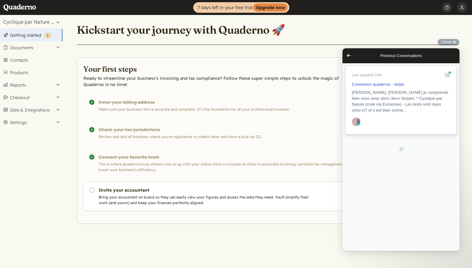
click at [396, 104] on span "[PERSON_NAME], [PERSON_NAME] je comprends bien vous avez donc deux Stripes: * C…" at bounding box center [400, 101] width 96 height 22
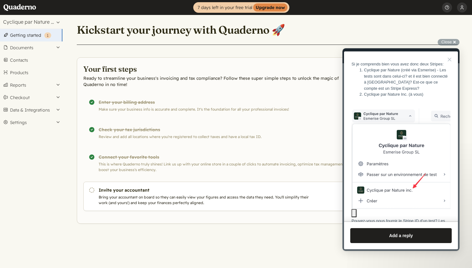
scroll to position [1187, 0]
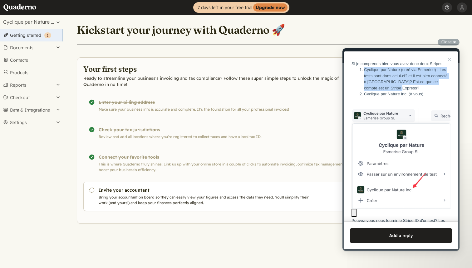
drag, startPoint x: 409, startPoint y: 106, endPoint x: 359, endPoint y: 86, distance: 53.5
click at [359, 86] on ol "Cyclique par Nature (créé via Esmerise) - Les tests sont dans celui-ci? et il e…" at bounding box center [401, 82] width 99 height 31
copy li "Cyclique par Nature (créé via Esmerise) - Les tests sont dans celui-ci? et il e…"
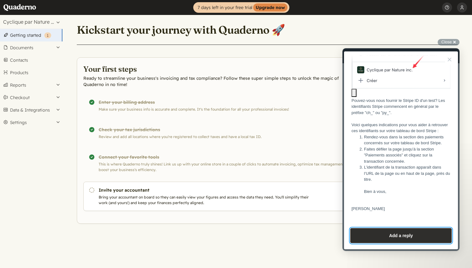
click at [380, 234] on button "Add a reply" at bounding box center [400, 236] width 101 height 15
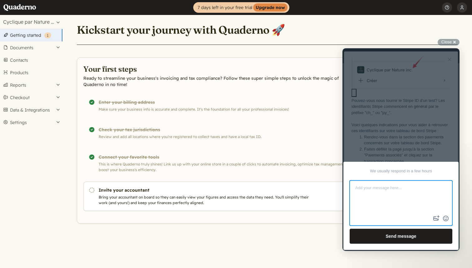
click at [394, 141] on div at bounding box center [400, 149] width 117 height 203
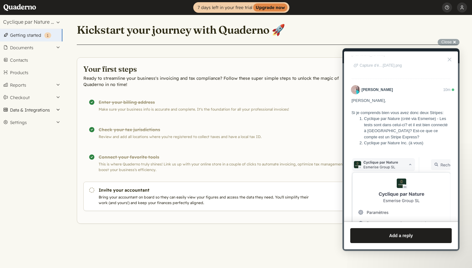
scroll to position [1155, 0]
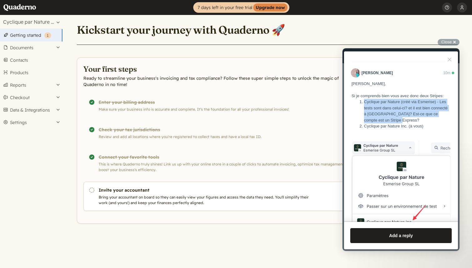
drag, startPoint x: 364, startPoint y: 119, endPoint x: 442, endPoint y: 136, distance: 79.8
click at [442, 123] on li "Cyclique par Nature (créé via Esmerise) - Les tests sont dans celui-ci? et il e…" at bounding box center [407, 111] width 86 height 24
copy li "Cyclique par Nature (créé via Esmerise) - Les tests sont dans celui-ci? et il e…"
click at [409, 118] on li "Cyclique par Nature (créé via Esmerise) - Les tests sont dans celui-ci? et il e…" at bounding box center [407, 111] width 86 height 24
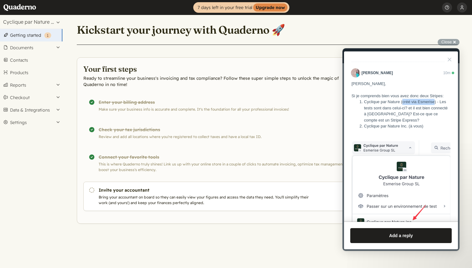
drag, startPoint x: 404, startPoint y: 119, endPoint x: 437, endPoint y: 119, distance: 33.1
click at [437, 119] on li "Cyclique par Nature (créé via Esmerise) - Les tests sont dans celui-ci? et il e…" at bounding box center [407, 111] width 86 height 24
copy li "créé via Esmerise"
click at [399, 123] on li "Cyclique par Nature (créé via Esmerise) - Les tests sont dans celui-ci? et il e…" at bounding box center [407, 111] width 86 height 24
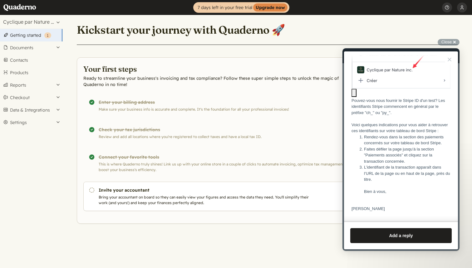
scroll to position [1330, 0]
drag, startPoint x: 406, startPoint y: 95, endPoint x: 440, endPoint y: 95, distance: 34.0
click at [440, 95] on div "[PERSON_NAME], [PERSON_NAME] je comprends bien vous avez donc deux Stripes: Cyc…" at bounding box center [401, 71] width 99 height 284
copy div "Stripe ID d'un test"
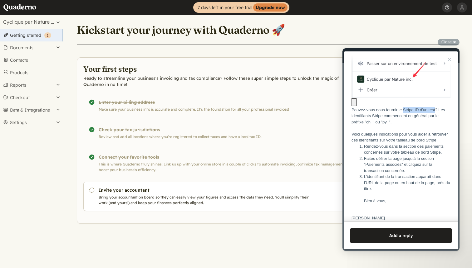
scroll to position [1313, 0]
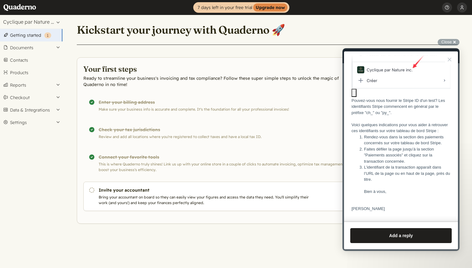
click at [373, 115] on div "[PERSON_NAME], [PERSON_NAME] je comprends bien vous avez donc deux Stripes: Cyc…" at bounding box center [401, 71] width 99 height 284
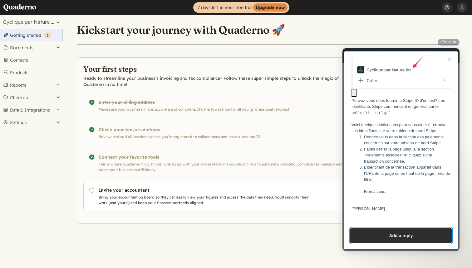
click at [391, 235] on button "Add a reply" at bounding box center [400, 236] width 101 height 15
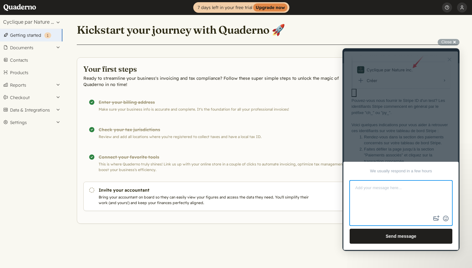
paste textarea "Vous avez bien compris [PERSON_NAME] ! J’ai 2 comptes Stripe, 1 à moi (Cyclique…"
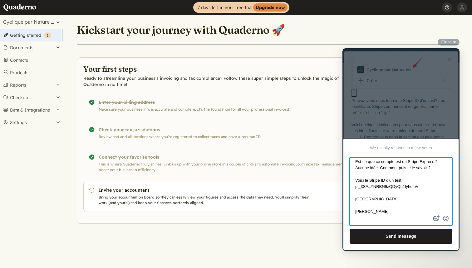
scroll to position [0, 0]
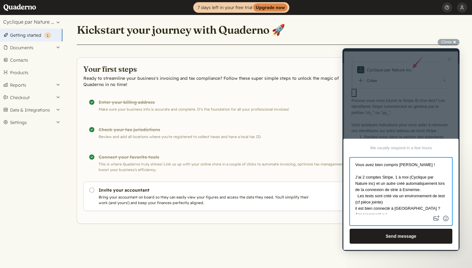
click at [406, 192] on textarea "Vous avez bien compris [PERSON_NAME] ! J’ai 2 comptes Stripe, 1 à moi (Cyclique…" at bounding box center [400, 186] width 101 height 56
click at [434, 190] on textarea "Vous avez bien compris [PERSON_NAME] ! J’ai 2 comptes Stripe, 1 à moi (Cyclique…" at bounding box center [400, 186] width 101 height 56
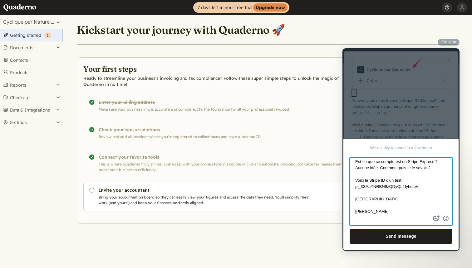
scroll to position [70, 0]
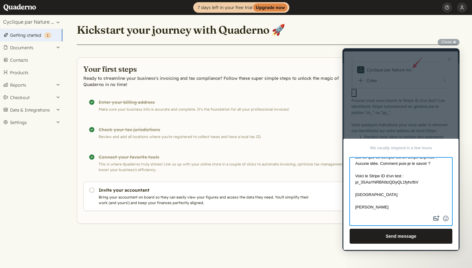
type textarea "Vous avez bien compris [PERSON_NAME] ! J’ai 2 comptes Stripe, 1 à moi (Cyclique…"
click at [435, 219] on button "image-plus" at bounding box center [436, 219] width 9 height 10
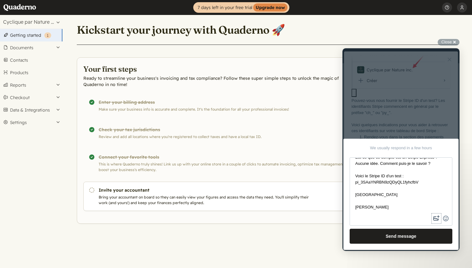
type input "C:\fakepath\Capture d’écran [DATE] 13.58.24.png"
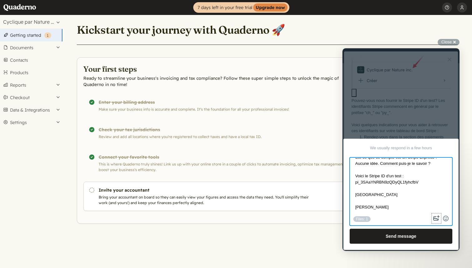
click at [437, 219] on button "image-plus" at bounding box center [436, 219] width 9 height 10
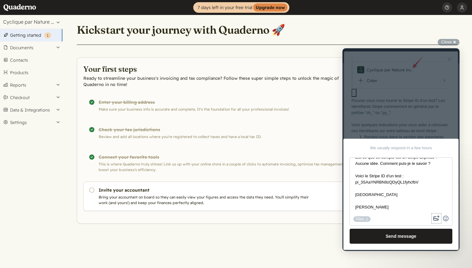
type input "C:\fakepath\Capture d’écran [DATE] 13.52.10.png"
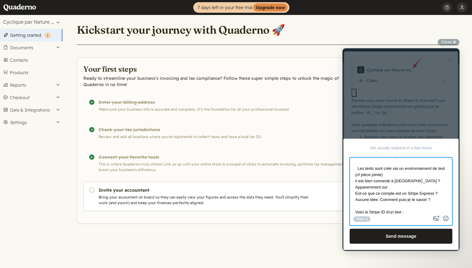
scroll to position [34, 0]
click at [392, 176] on textarea "Vous avez bien compris [PERSON_NAME] ! J’ai 2 comptes Stripe, 1 à moi (Cyclique…" at bounding box center [400, 186] width 101 height 56
click at [441, 174] on textarea "Vous avez bien compris [PERSON_NAME] ! J’ai 2 comptes Stripe, 1 à moi (Cyclique…" at bounding box center [400, 186] width 101 height 56
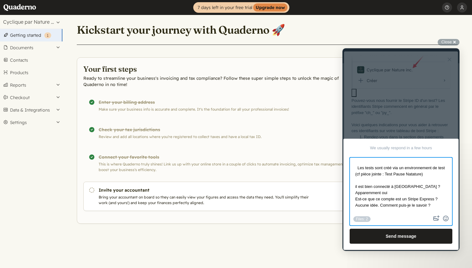
click at [372, 194] on textarea "Vous avez bien compris [PERSON_NAME] ! J’ai 2 comptes Stripe, 1 à moi (Cyclique…" at bounding box center [400, 186] width 101 height 56
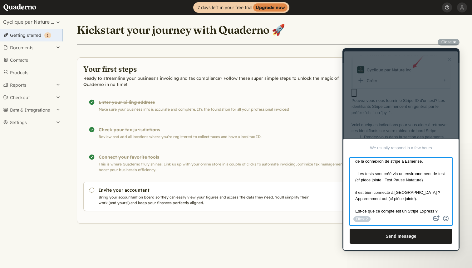
scroll to position [29, 0]
click at [437, 181] on textarea "Vous avez bien compris [PERSON_NAME] ! J’ai 2 comptes Stripe, 1 à moi (Cyclique…" at bounding box center [400, 186] width 101 height 56
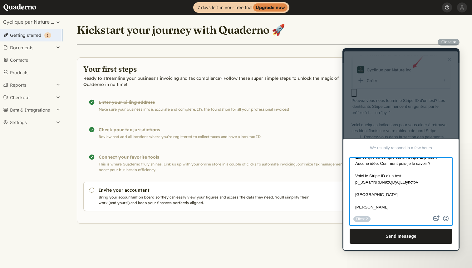
scroll to position [0, 0]
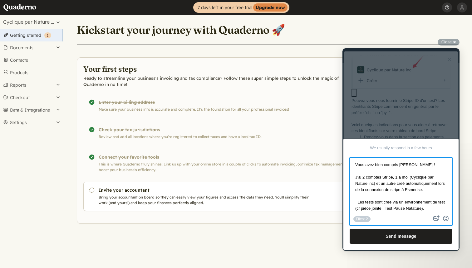
drag, startPoint x: 370, startPoint y: 207, endPoint x: 341, endPoint y: 103, distance: 108.2
click at [350, 158] on textarea "Vous avez bien compris [PERSON_NAME] ! J’ai 2 comptes Stripe, 1 à moi (Cyclique…" at bounding box center [400, 186] width 101 height 56
type textarea "Vous avez bien compris [PERSON_NAME] ! J’ai 2 comptes Stripe, 1 à moi (Cyclique…"
click at [390, 123] on div at bounding box center [400, 149] width 117 height 203
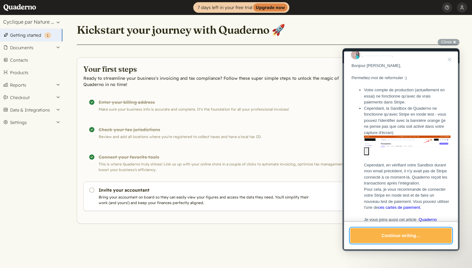
scroll to position [356, 0]
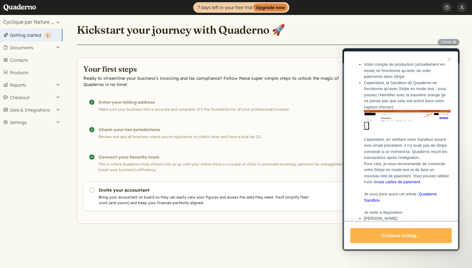
click at [390, 122] on img "Image preview. Open larger image in dialog window." at bounding box center [407, 116] width 86 height 12
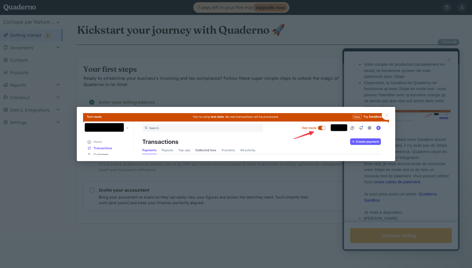
scroll to position [0, 0]
click at [302, 98] on div at bounding box center [236, 134] width 472 height 268
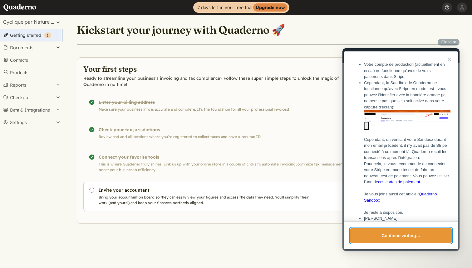
click at [390, 234] on button "Continue writing…" at bounding box center [400, 236] width 101 height 15
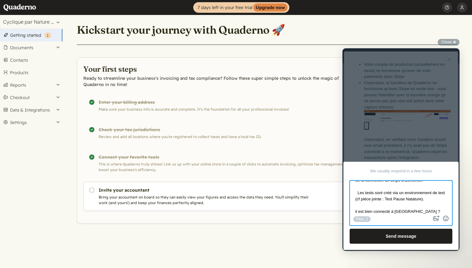
scroll to position [34, 0]
click at [441, 198] on textarea "Vous avez bien compris [PERSON_NAME] ! J’ai 2 comptes Stripe, 1 à moi (Cyclique…" at bounding box center [400, 197] width 101 height 33
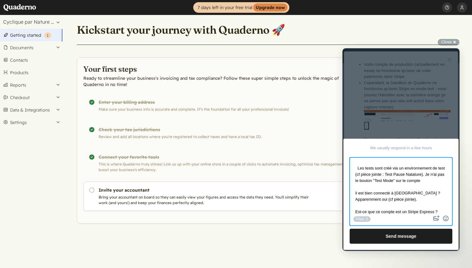
drag, startPoint x: 414, startPoint y: 184, endPoint x: 447, endPoint y: 185, distance: 32.5
click at [447, 185] on textarea "Vous avez bien compris [PERSON_NAME] ! J’ai 2 comptes Stripe, 1 à moi (Cyclique…" at bounding box center [400, 186] width 101 height 56
click at [376, 190] on textarea "Vous avez bien compris [PERSON_NAME] ! J’ai 2 comptes Stripe, 1 à moi (Cyclique…" at bounding box center [400, 186] width 101 height 56
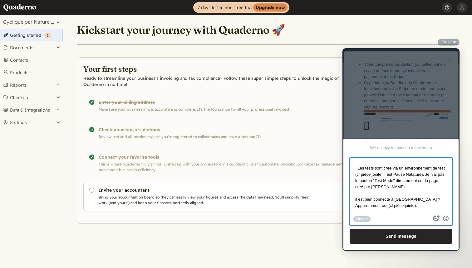
type textarea "Vous avez bien compris [PERSON_NAME] ! J’ai 2 comptes Stripe, 1 à moi (Cyclique…"
click at [401, 237] on button "Send message" at bounding box center [401, 236] width 103 height 15
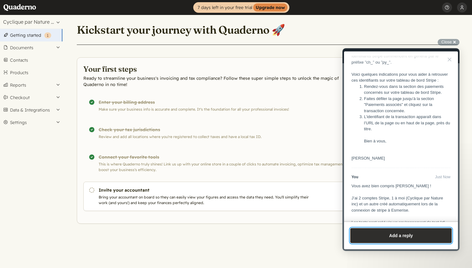
scroll to position [1572, 0]
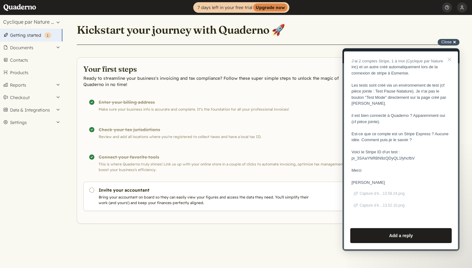
click at [457, 40] on div "Close cross-small" at bounding box center [449, 42] width 22 height 7
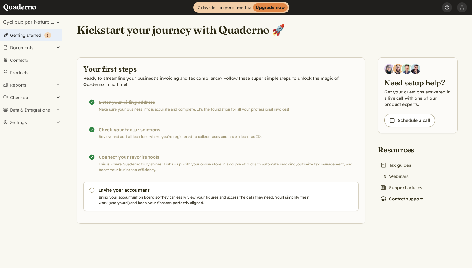
click at [407, 200] on link "Chat icon Contact support" at bounding box center [401, 199] width 47 height 9
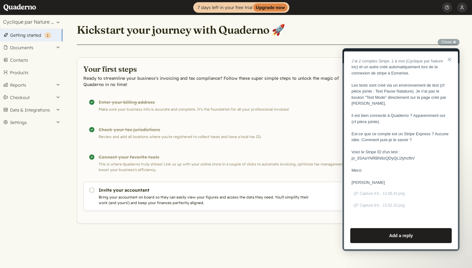
click at [447, 60] on button "Close" at bounding box center [450, 60] width 10 height 10
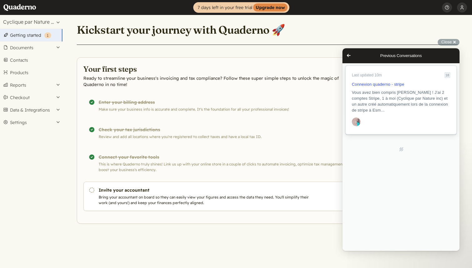
click at [400, 95] on span "Vous avez bien compris [PERSON_NAME] ! J’ai 2 comptes Stripe, 1 à moi (Cyclique…" at bounding box center [400, 101] width 96 height 22
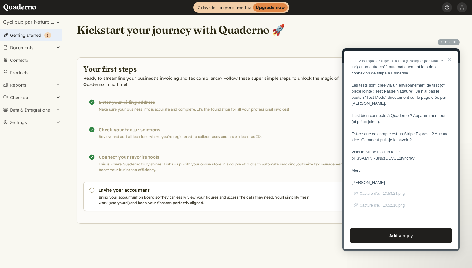
click at [389, 29] on header "Kickstart your journey with Quaderno 🚀" at bounding box center [267, 33] width 381 height 22
click at [450, 56] on button "Close" at bounding box center [450, 60] width 10 height 10
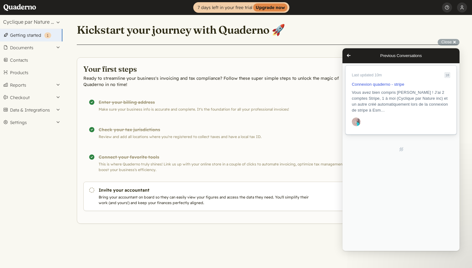
click at [409, 101] on span "Vous avez bien compris [PERSON_NAME] ! J’ai 2 comptes Stripe, 1 à moi (Cyclique…" at bounding box center [400, 101] width 96 height 22
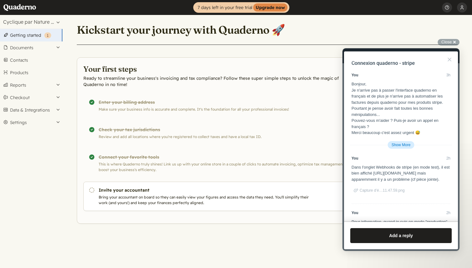
scroll to position [1539, 0]
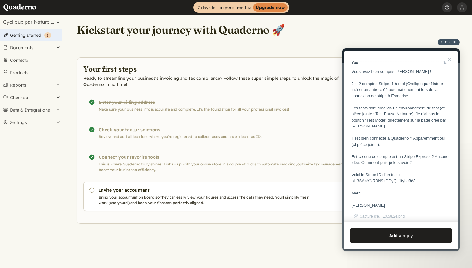
click at [455, 42] on div "Close cross-small" at bounding box center [449, 42] width 22 height 7
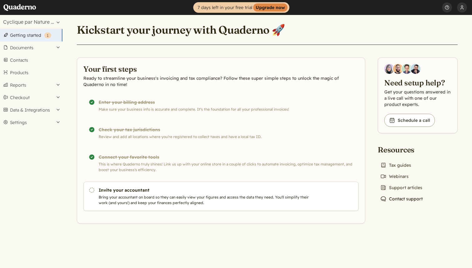
click at [391, 202] on link "Chat icon Contact support" at bounding box center [401, 199] width 47 height 9
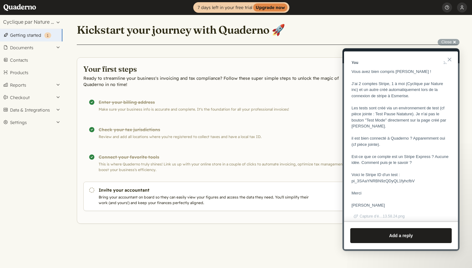
click at [450, 61] on button "Close" at bounding box center [450, 60] width 10 height 10
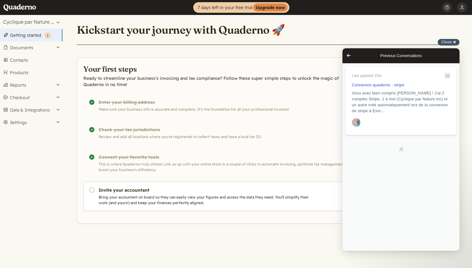
click at [454, 43] on div "Close cross-small" at bounding box center [449, 42] width 22 height 7
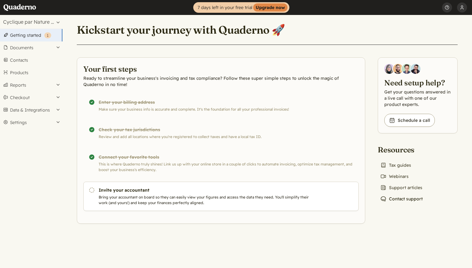
click at [413, 200] on link "Chat icon Contact support" at bounding box center [401, 199] width 47 height 9
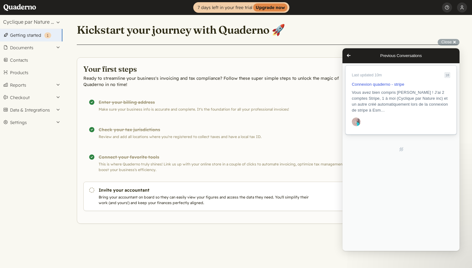
click at [382, 103] on span "Vous avez bien compris [PERSON_NAME] ! J’ai 2 comptes Stripe, 1 à moi (Cyclique…" at bounding box center [400, 101] width 96 height 22
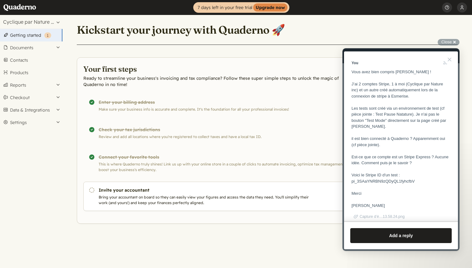
scroll to position [1572, 0]
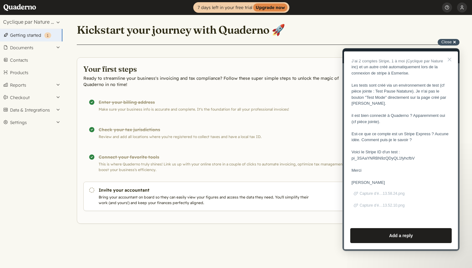
click at [449, 42] on span "Close" at bounding box center [446, 42] width 10 height 5
